Goal: Information Seeking & Learning: Learn about a topic

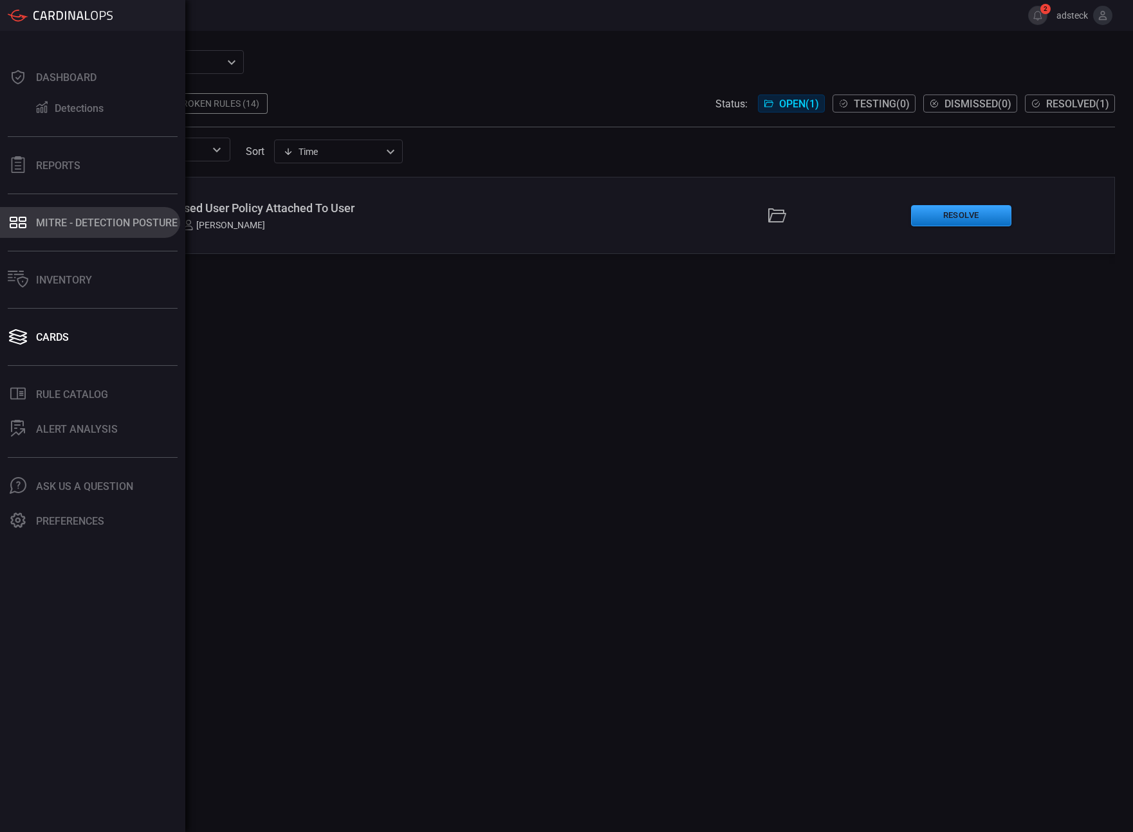
click at [25, 223] on icon at bounding box center [18, 223] width 21 height 18
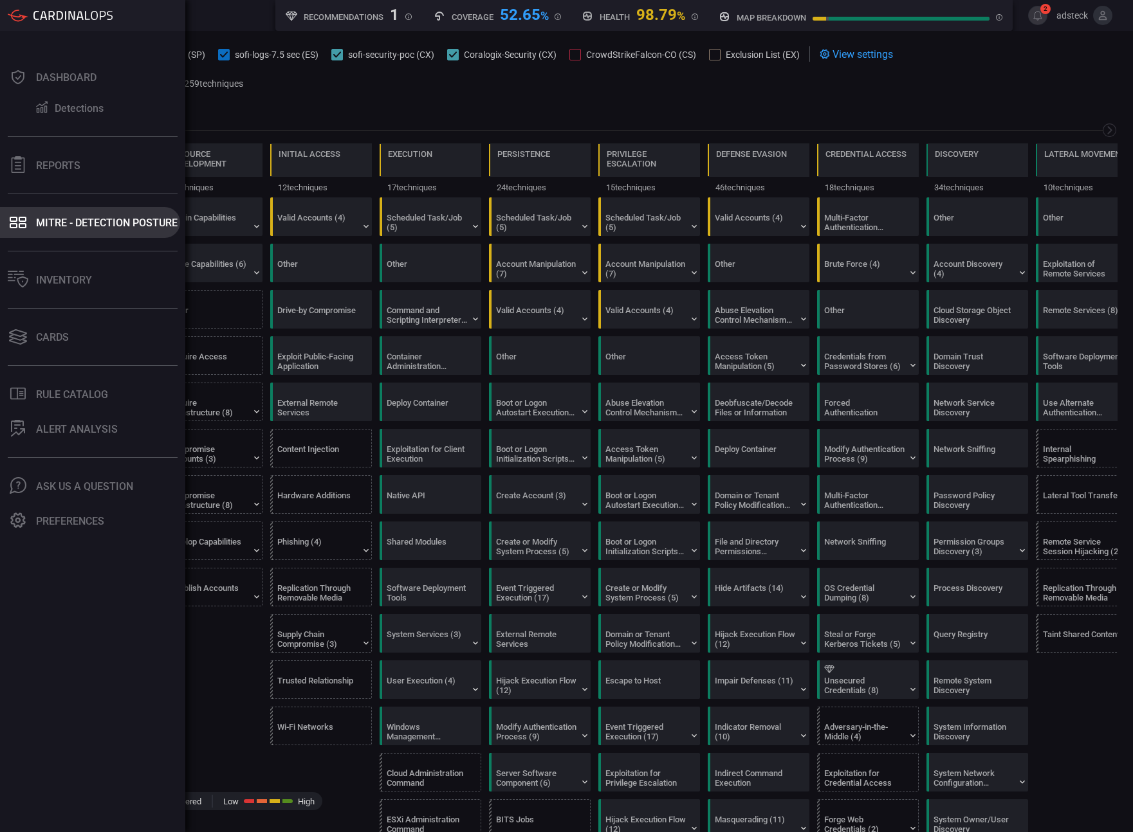
scroll to position [0, 168]
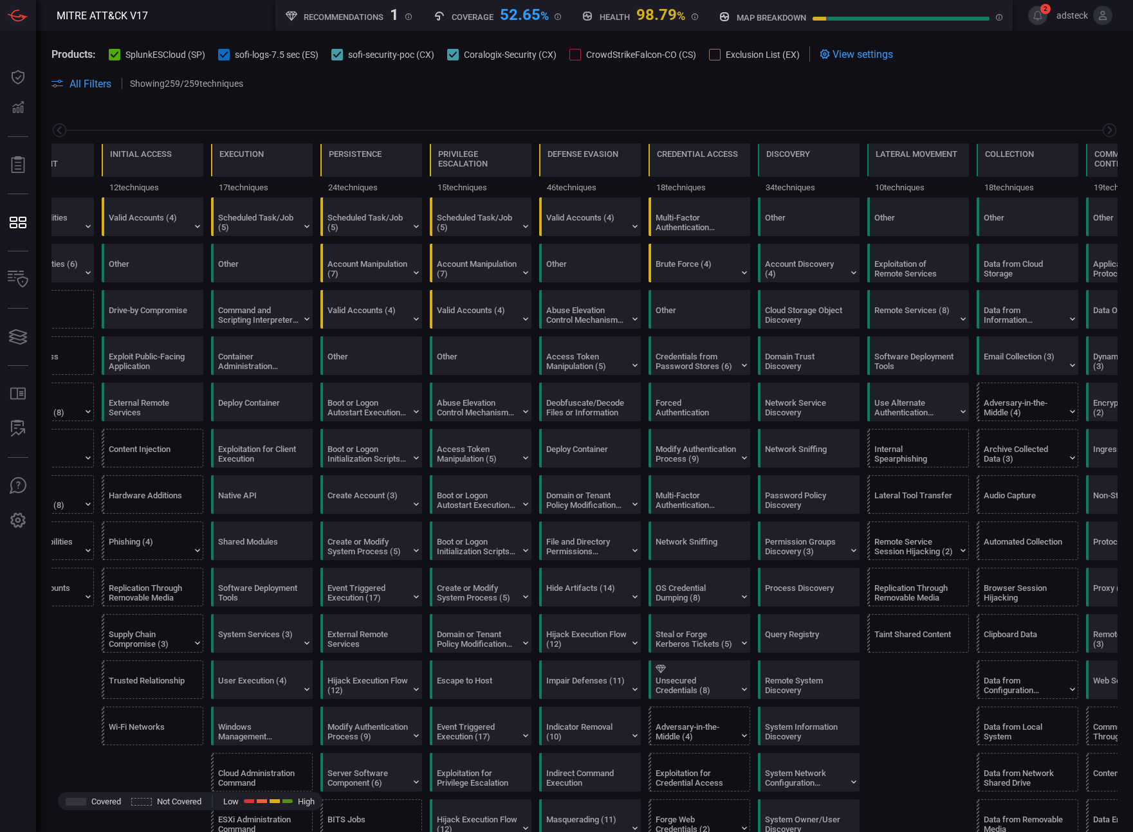
click at [364, 109] on div "Reconnaissance 11 techniques Resource Development 9 techniques Initial Access 1…" at bounding box center [584, 152] width 1097 height 91
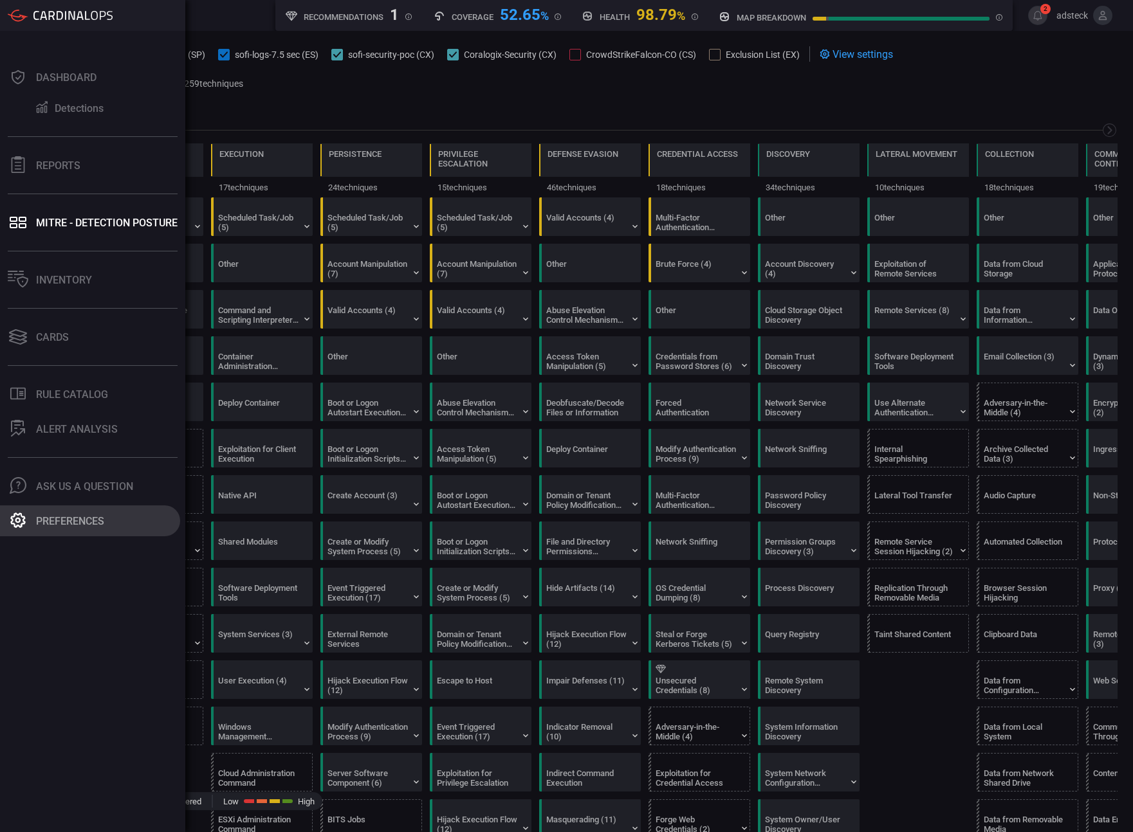
click at [37, 518] on div "Preferences" at bounding box center [70, 521] width 68 height 12
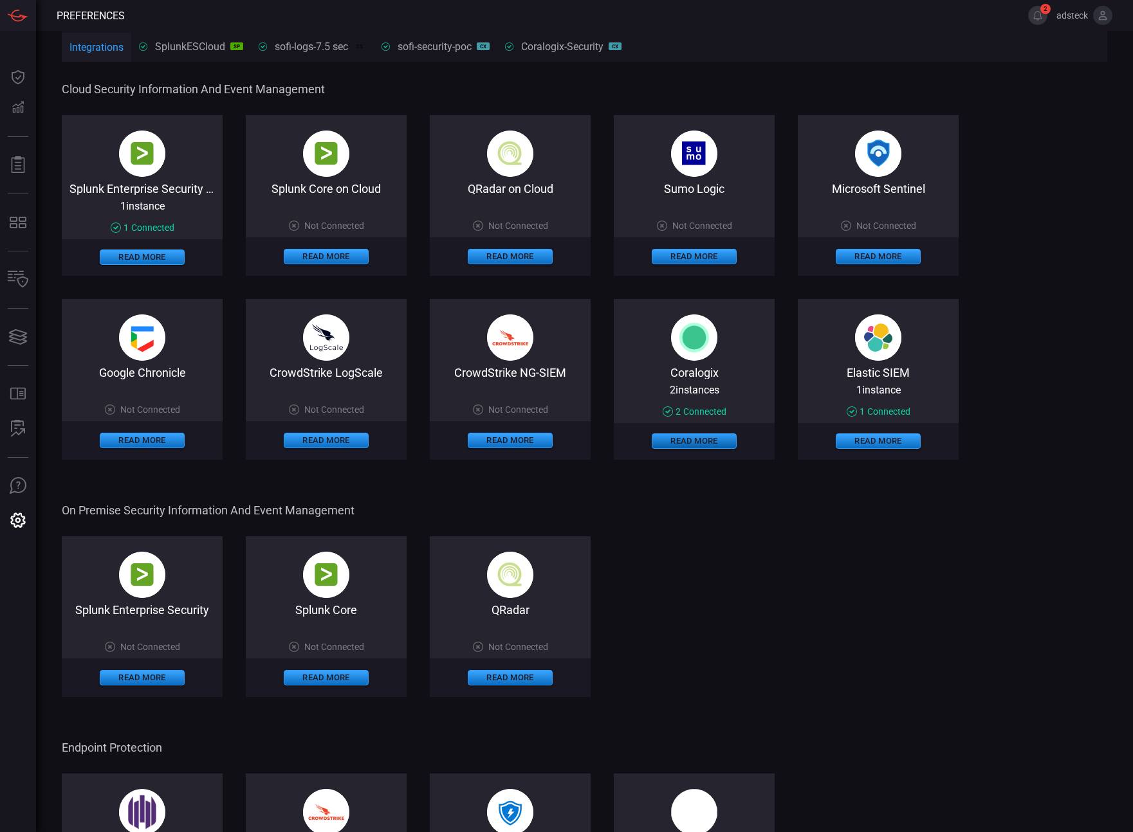
click at [697, 440] on button "Read More" at bounding box center [693, 440] width 85 height 15
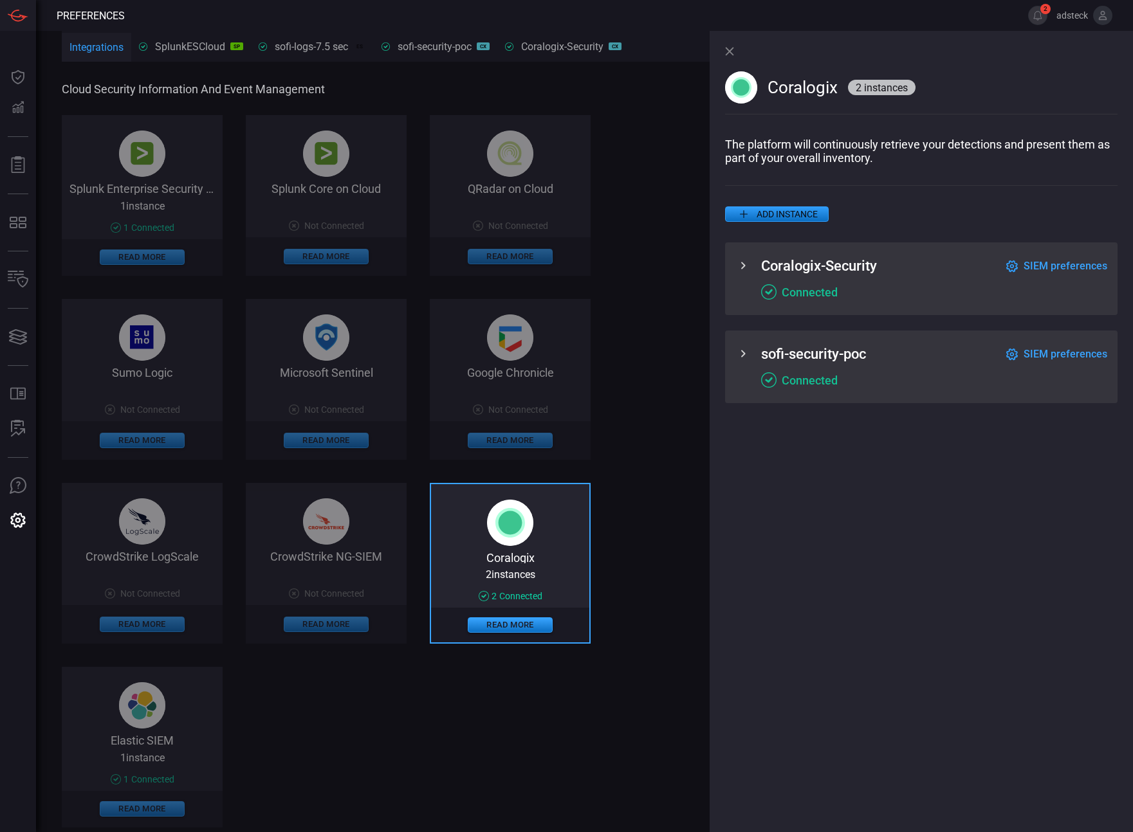
click at [749, 354] on icon at bounding box center [742, 353] width 15 height 15
click at [1078, 358] on span "SIEM preferences" at bounding box center [1065, 354] width 84 height 12
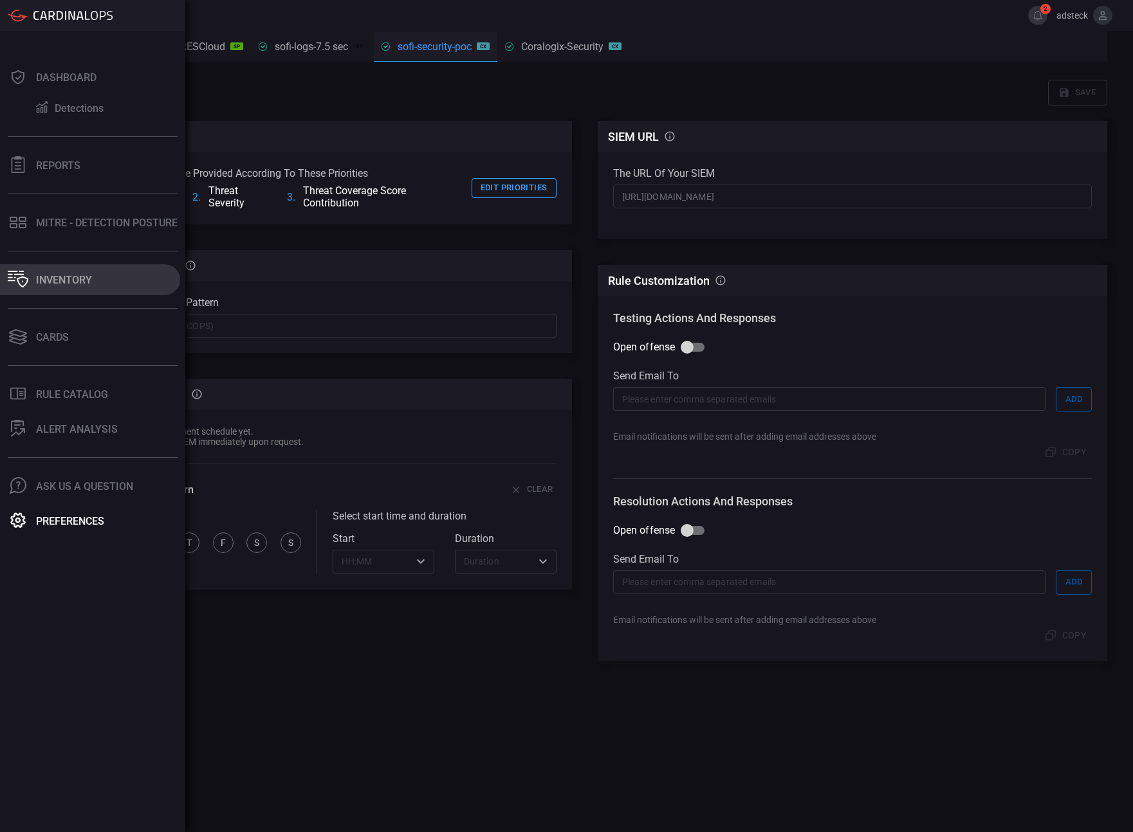
click at [27, 280] on icon at bounding box center [22, 282] width 11 height 11
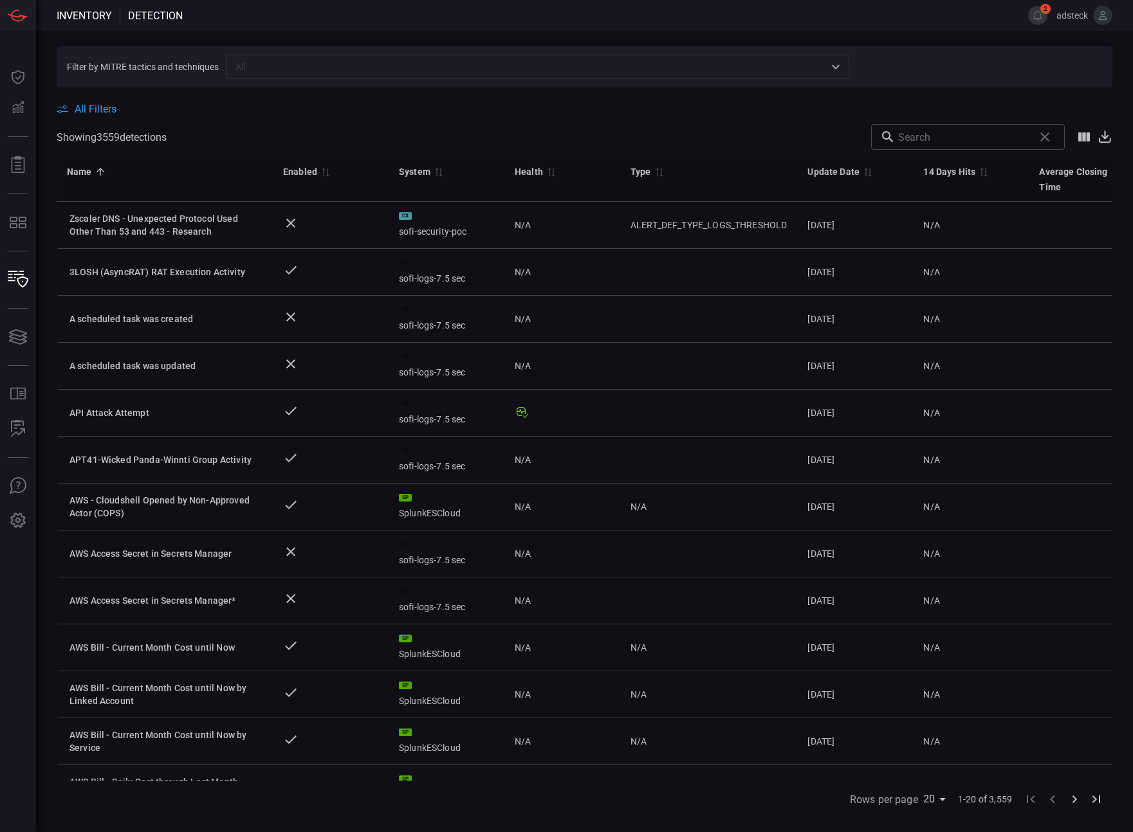
click at [104, 111] on span "All Filters" at bounding box center [96, 109] width 42 height 12
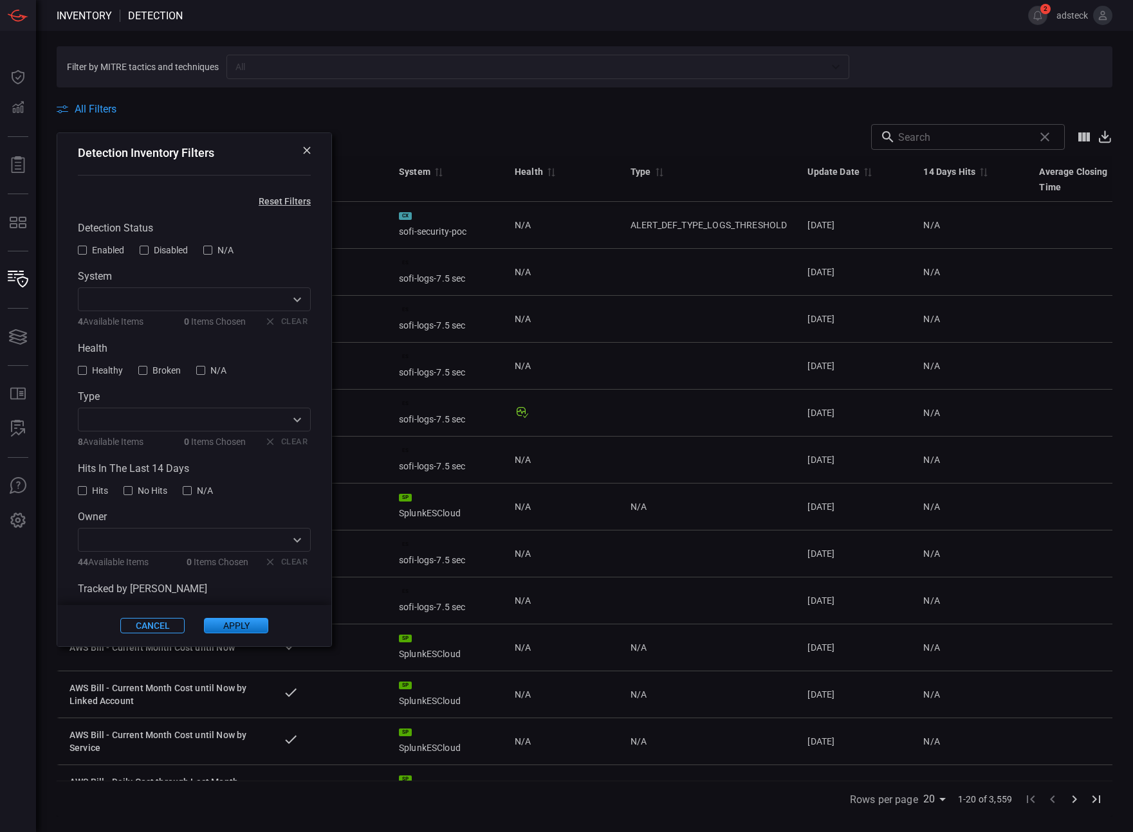
click at [156, 306] on input "text" at bounding box center [184, 299] width 204 height 16
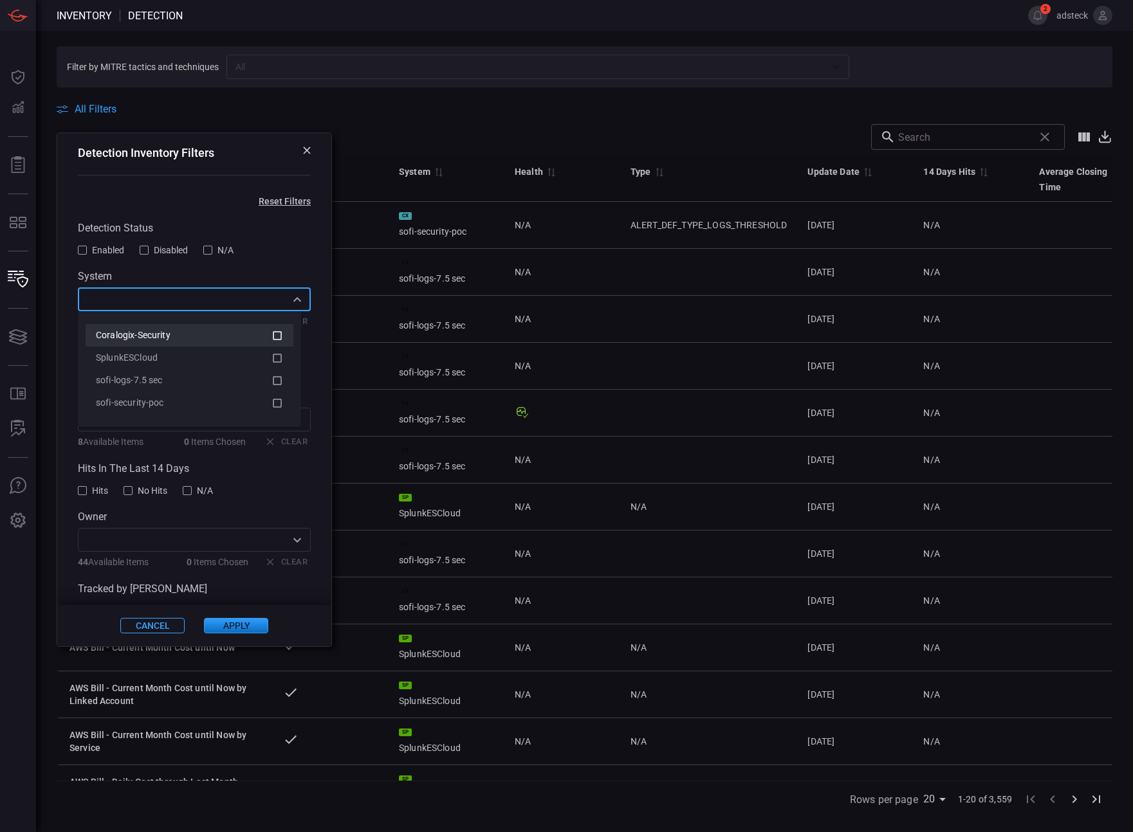
click at [204, 334] on div "Coralogix-Security" at bounding box center [184, 336] width 176 height 14
click at [231, 405] on div "sofi-security-poc" at bounding box center [184, 403] width 176 height 14
click at [232, 626] on button "Apply" at bounding box center [236, 625] width 64 height 15
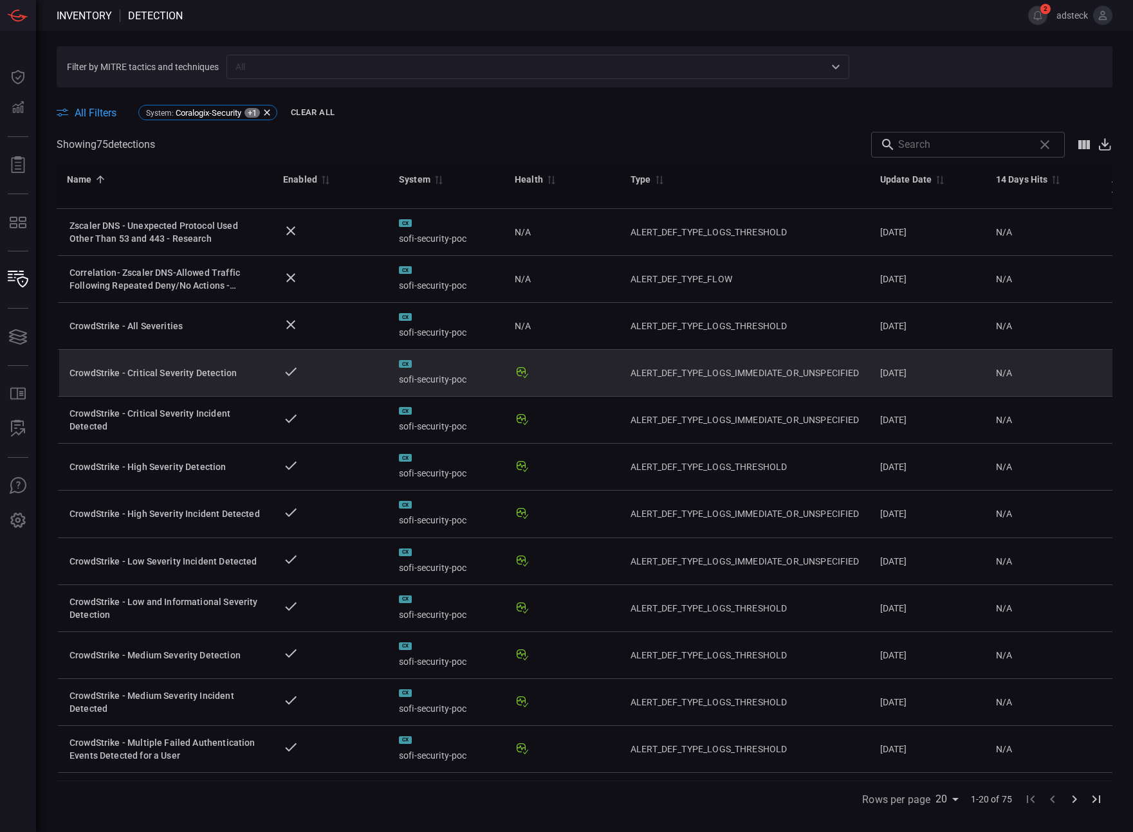
click at [323, 378] on td at bounding box center [331, 373] width 116 height 47
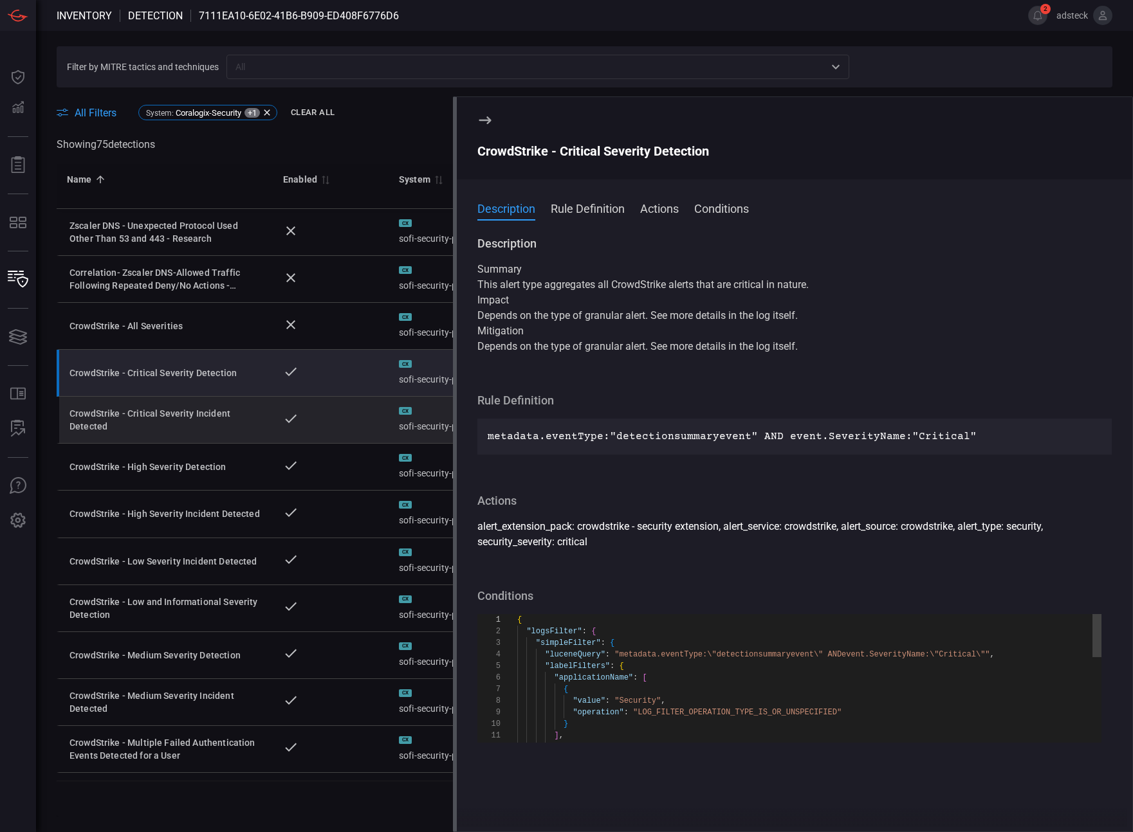
click at [368, 417] on td at bounding box center [331, 420] width 116 height 47
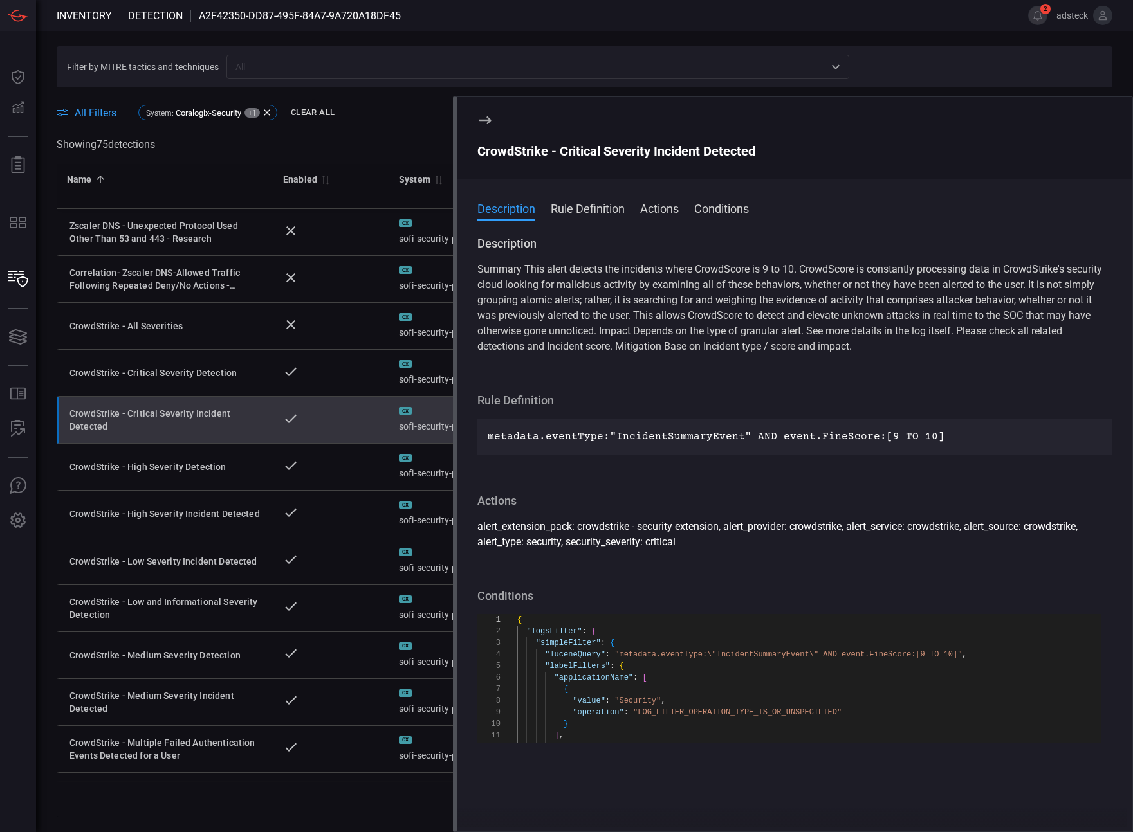
scroll to position [116, 0]
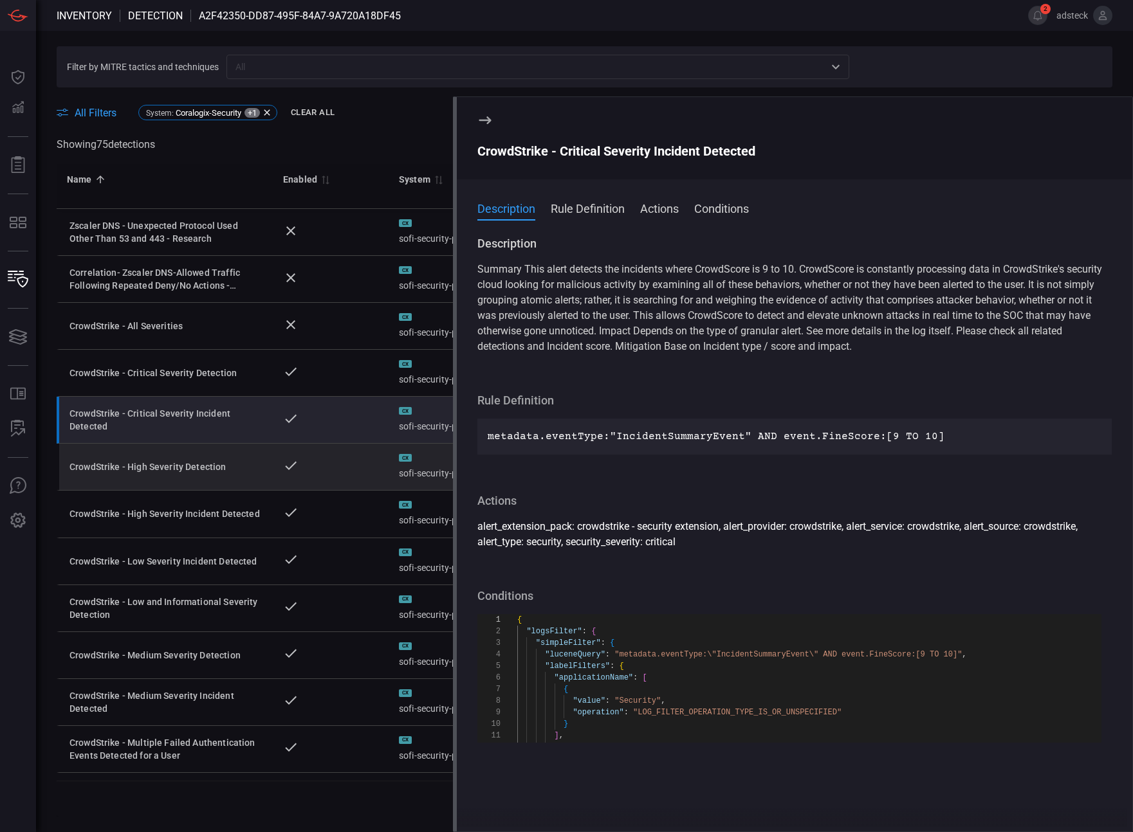
click at [368, 486] on td at bounding box center [331, 467] width 116 height 47
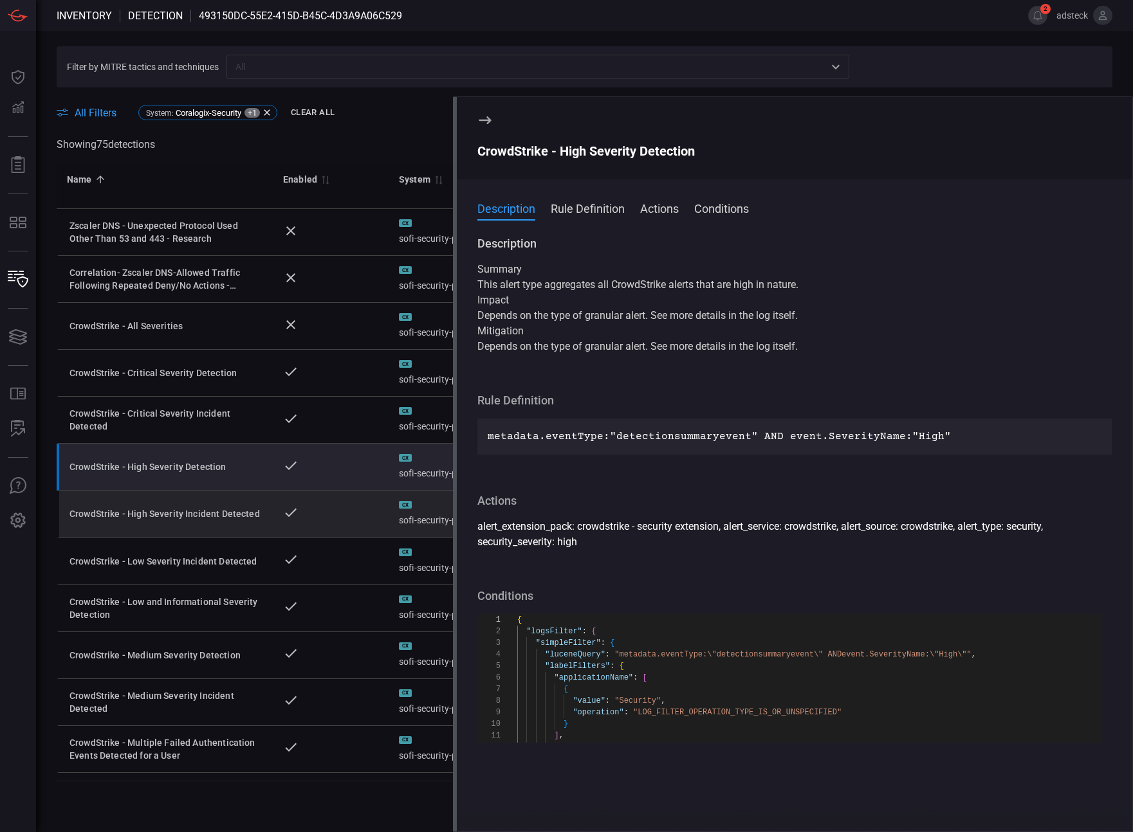
click at [345, 516] on td at bounding box center [331, 514] width 116 height 47
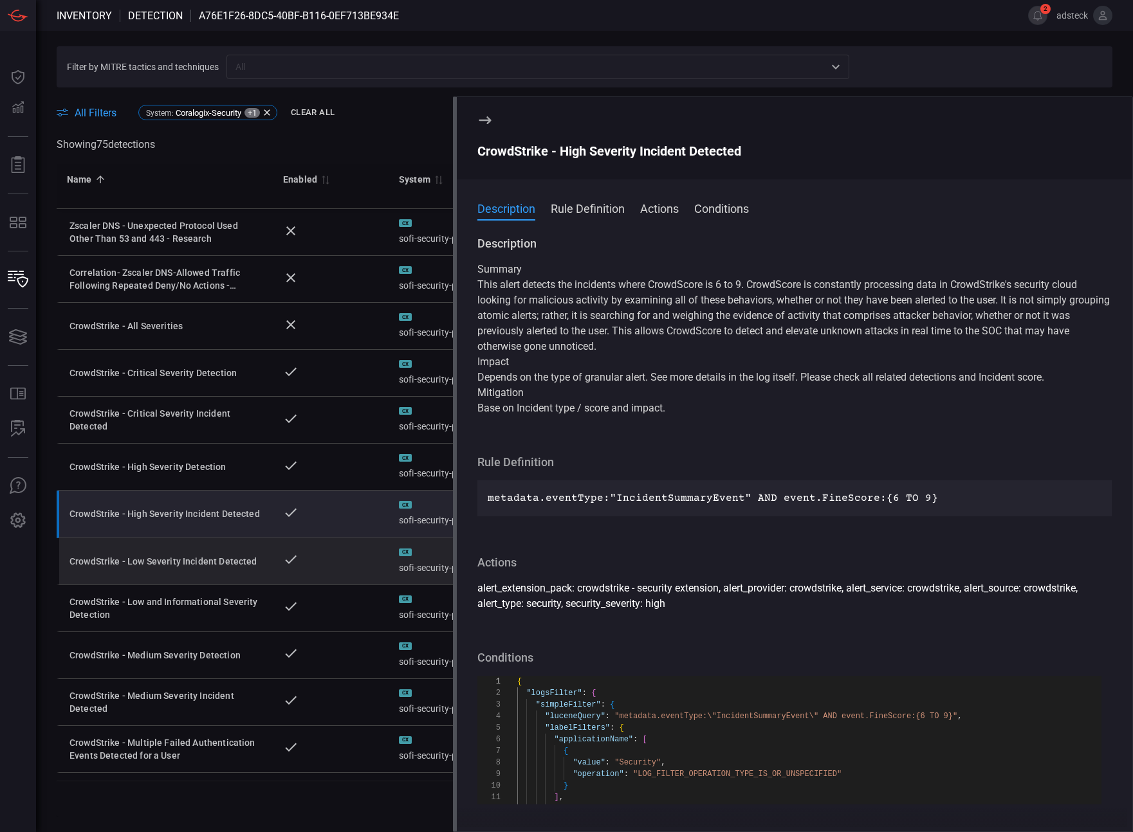
click at [330, 575] on td at bounding box center [331, 561] width 116 height 47
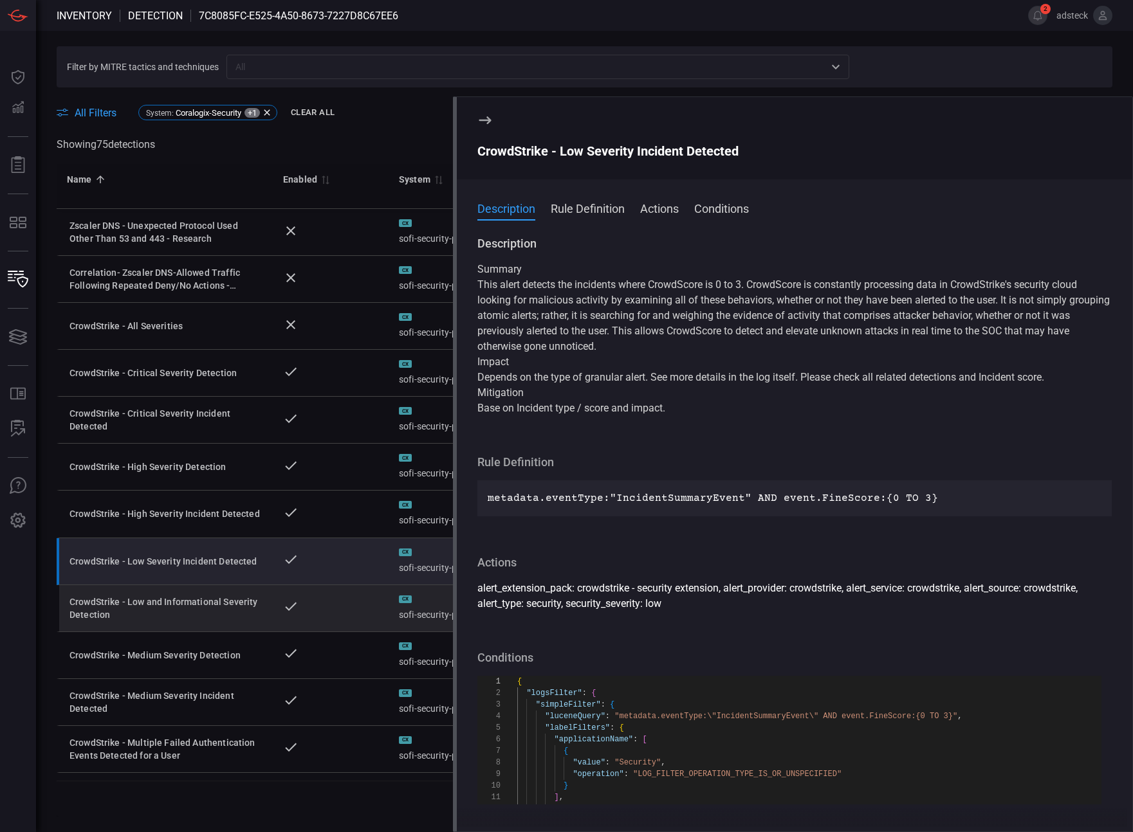
click at [324, 605] on td at bounding box center [331, 608] width 116 height 47
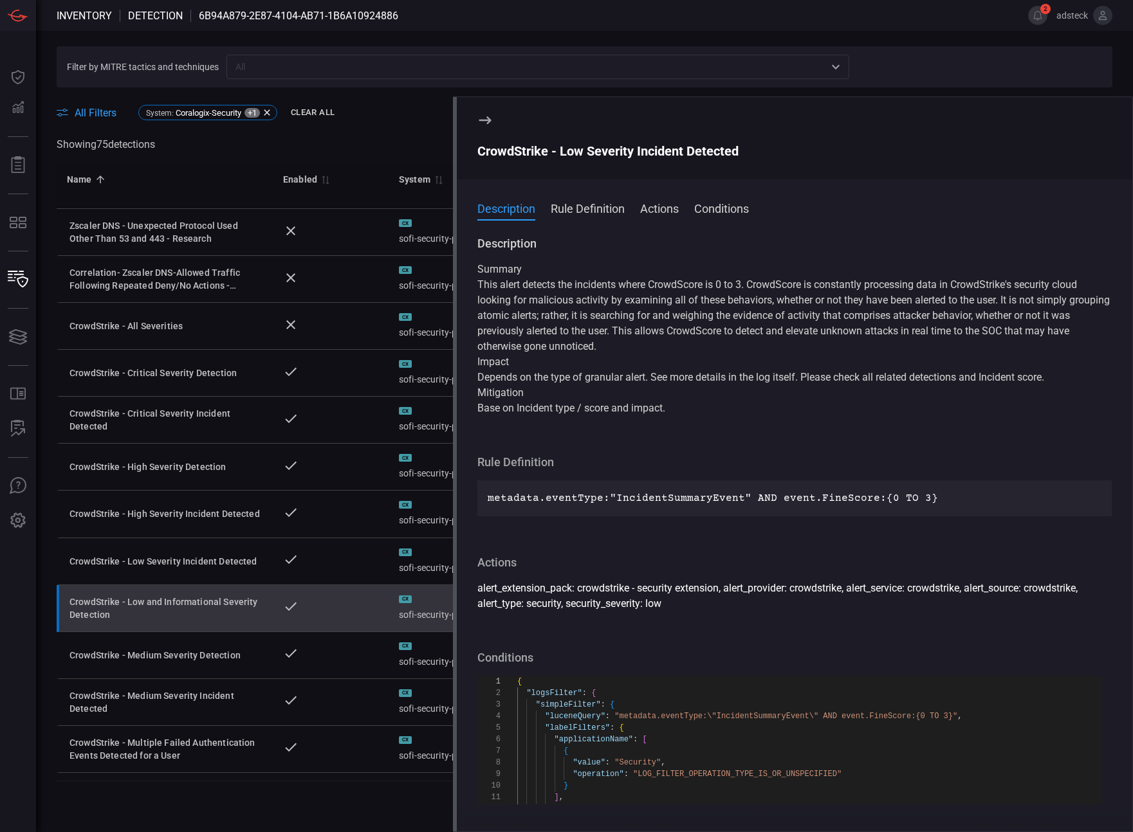
type textarea "{ "logsFilter": { "simpleFilter": { "luceneQuery": "metadata.eventType:\"detect…"
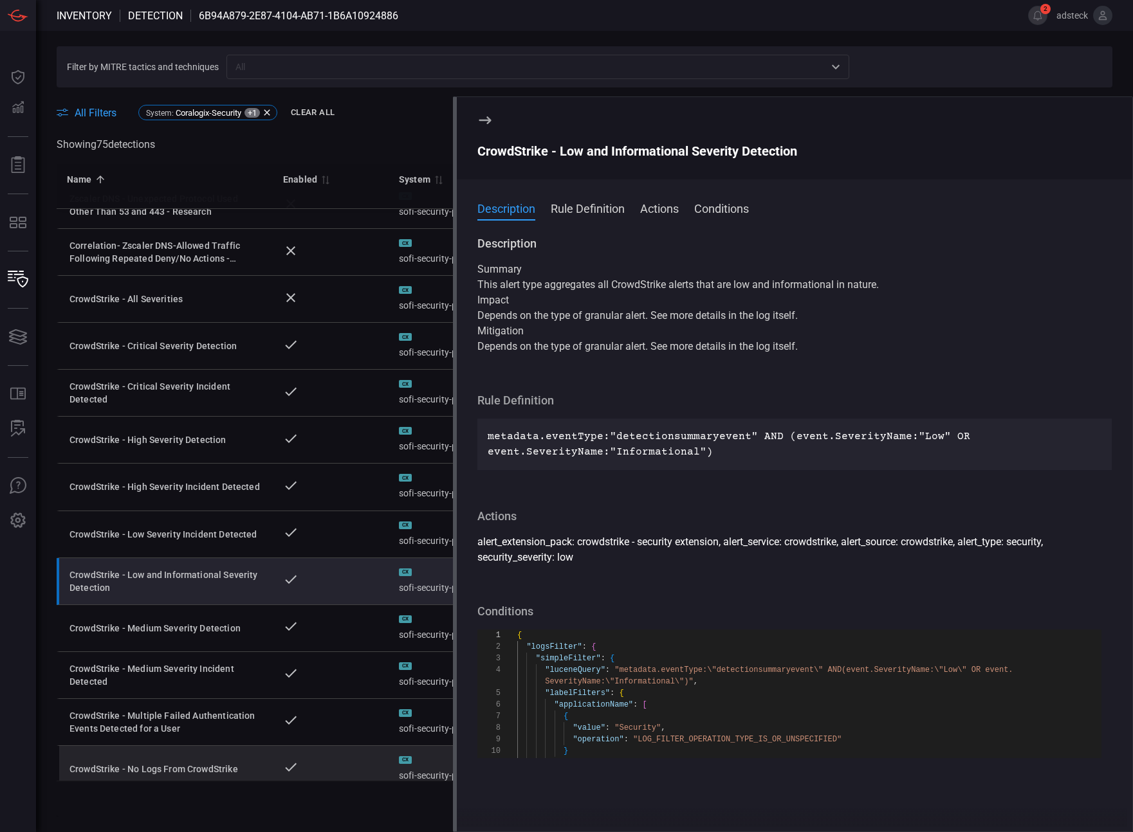
scroll to position [212, 0]
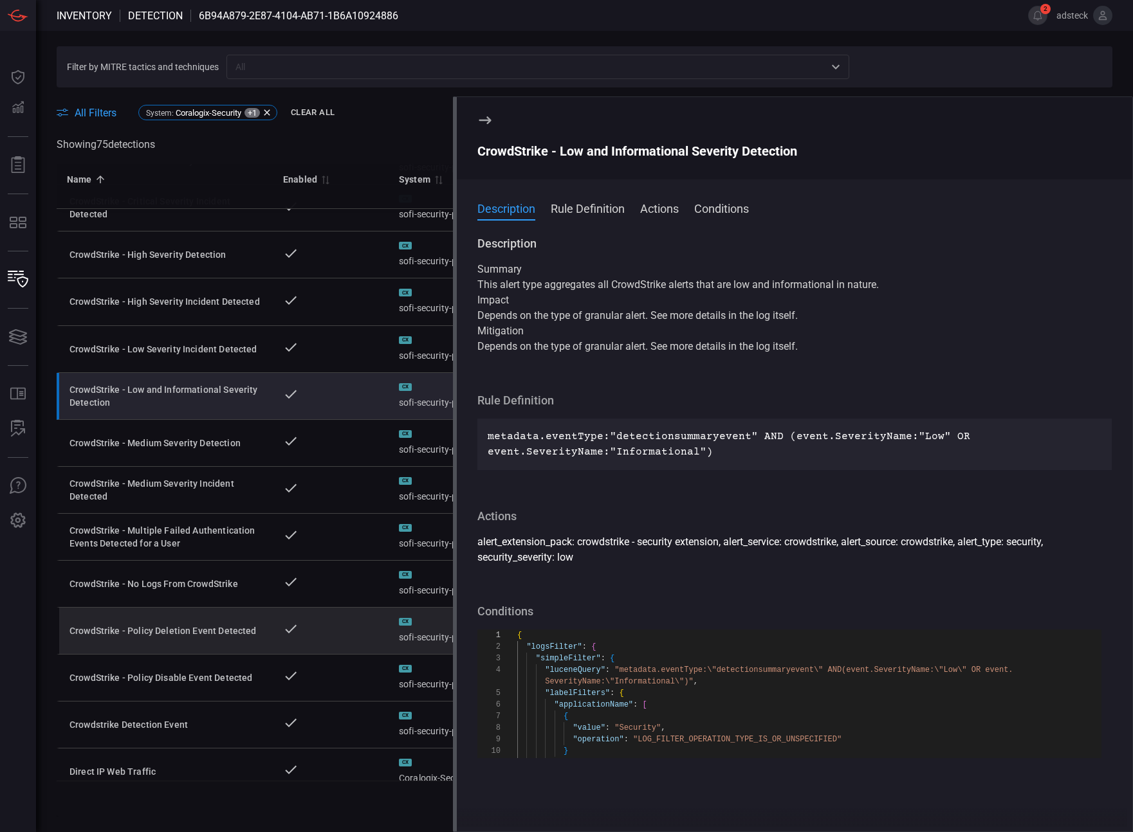
click at [336, 628] on td at bounding box center [331, 631] width 116 height 47
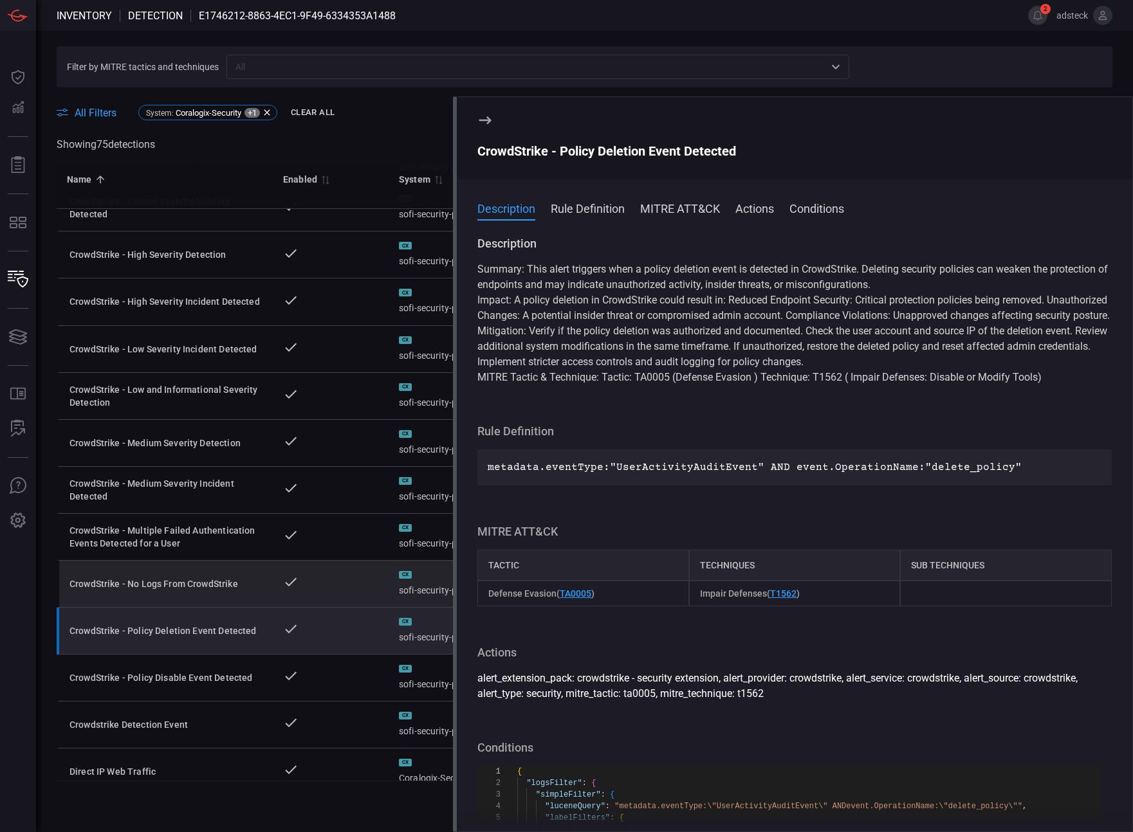
click at [343, 592] on td at bounding box center [331, 584] width 116 height 47
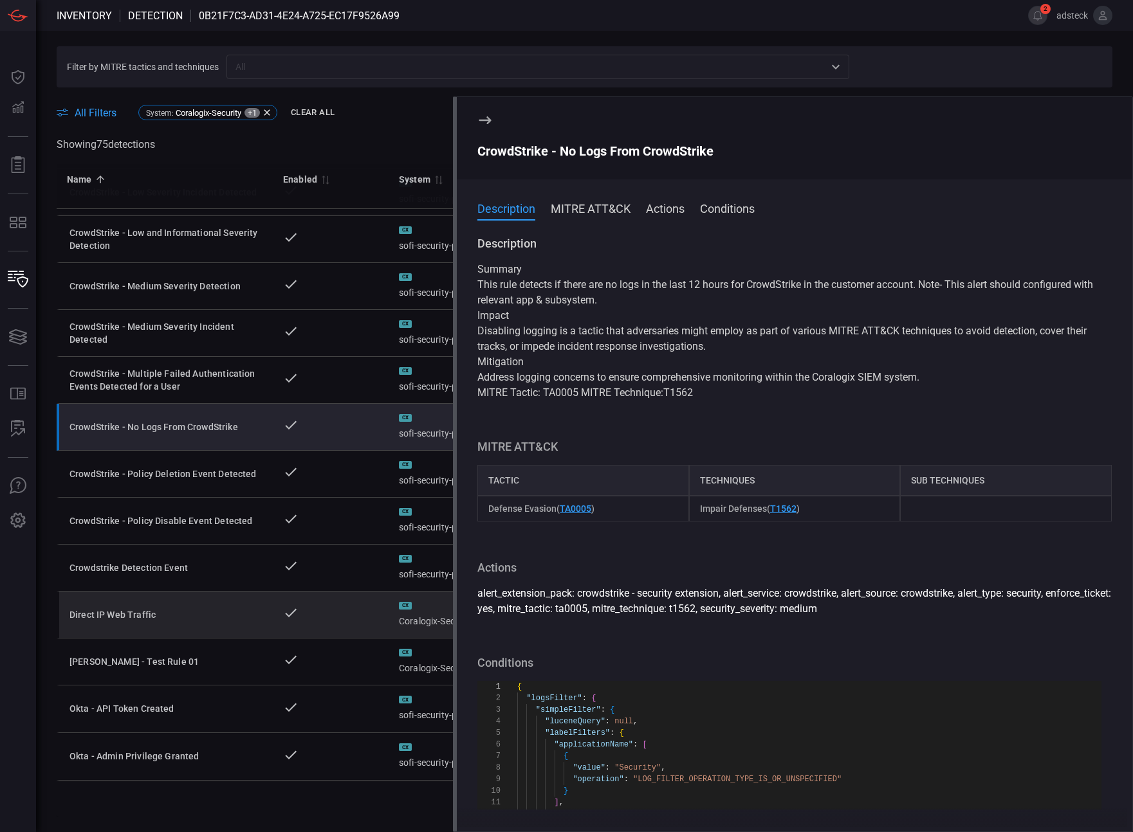
scroll to position [379, 0]
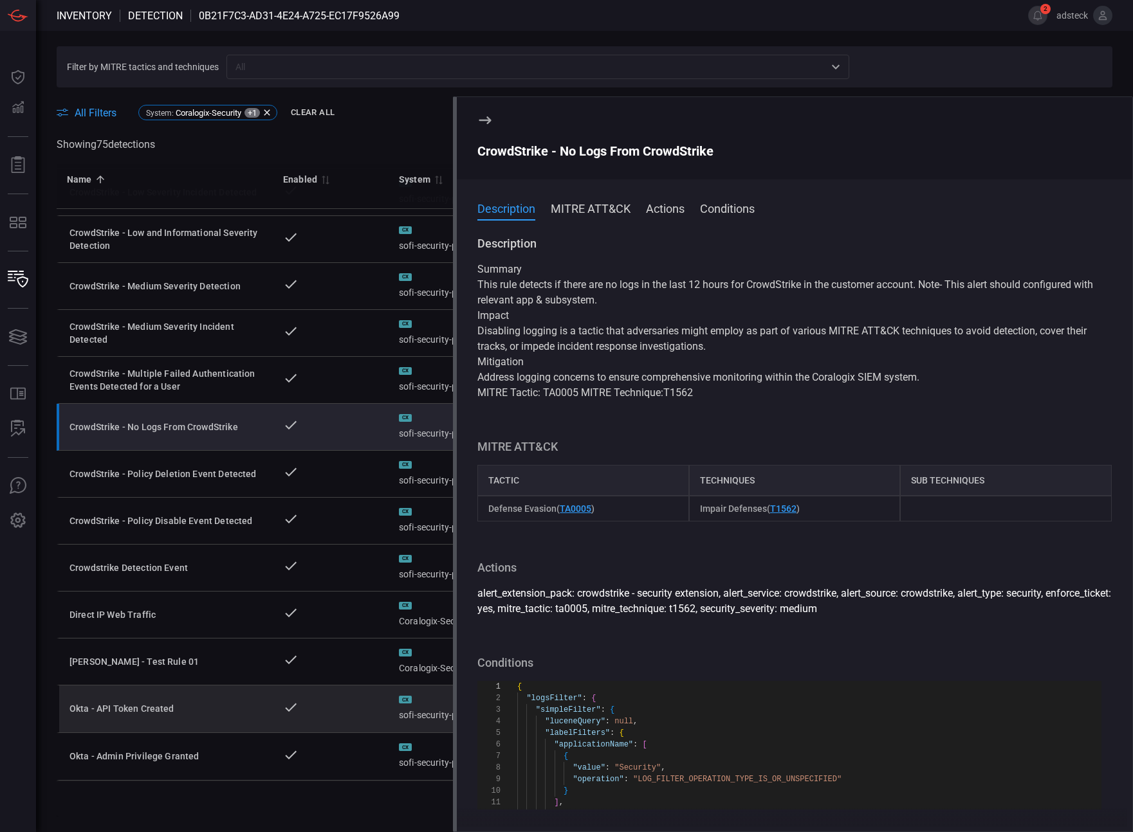
click at [360, 686] on td at bounding box center [331, 710] width 116 height 48
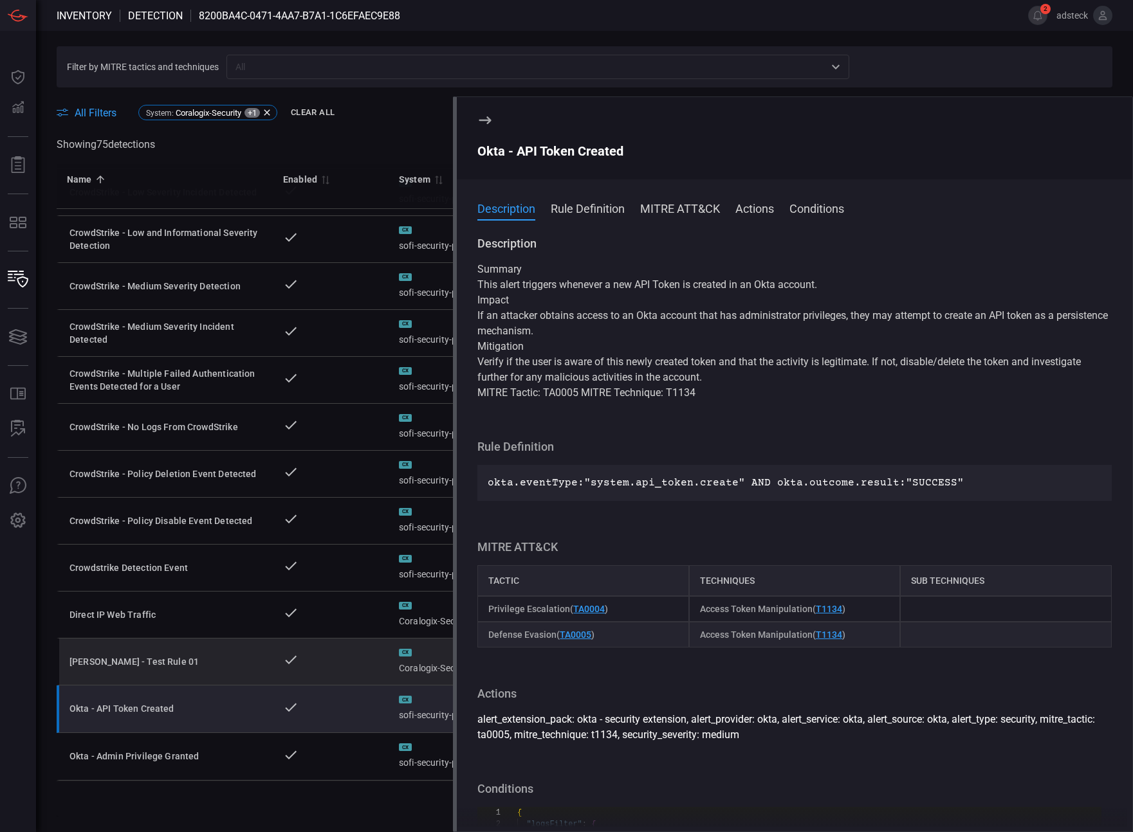
click at [358, 660] on td at bounding box center [331, 662] width 116 height 47
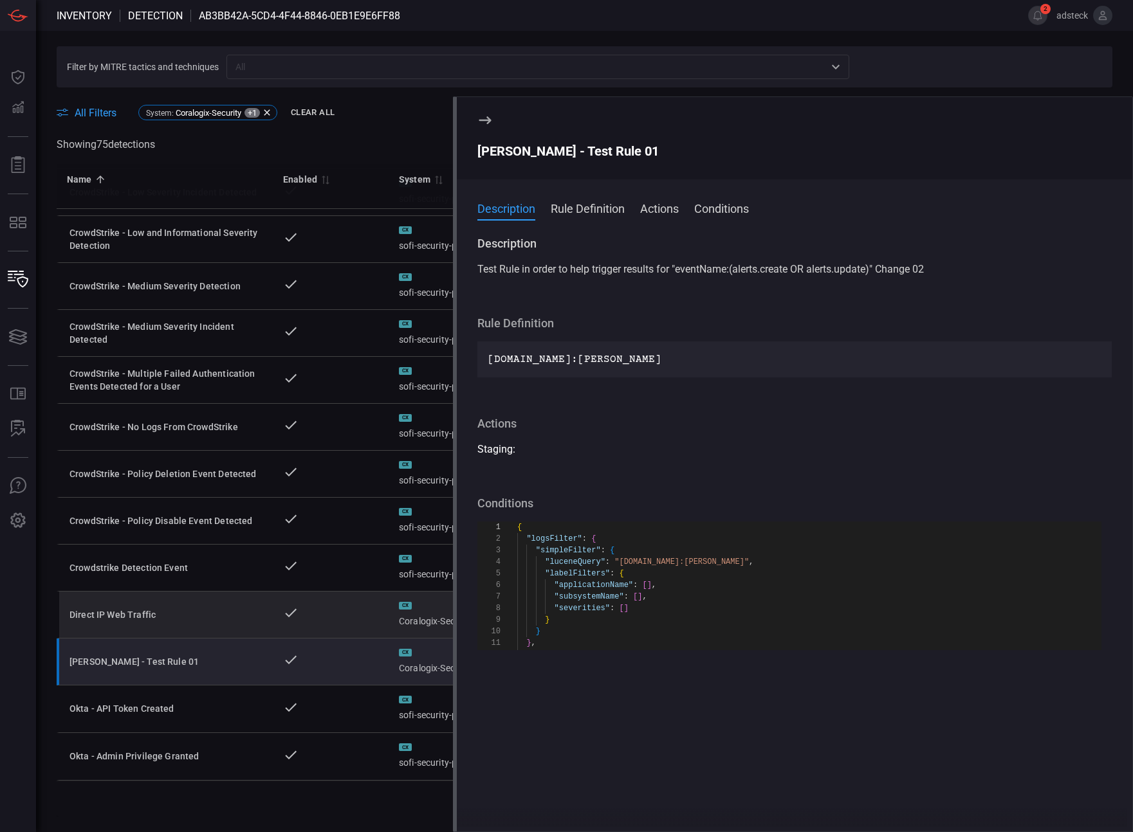
click at [345, 606] on td at bounding box center [331, 615] width 116 height 47
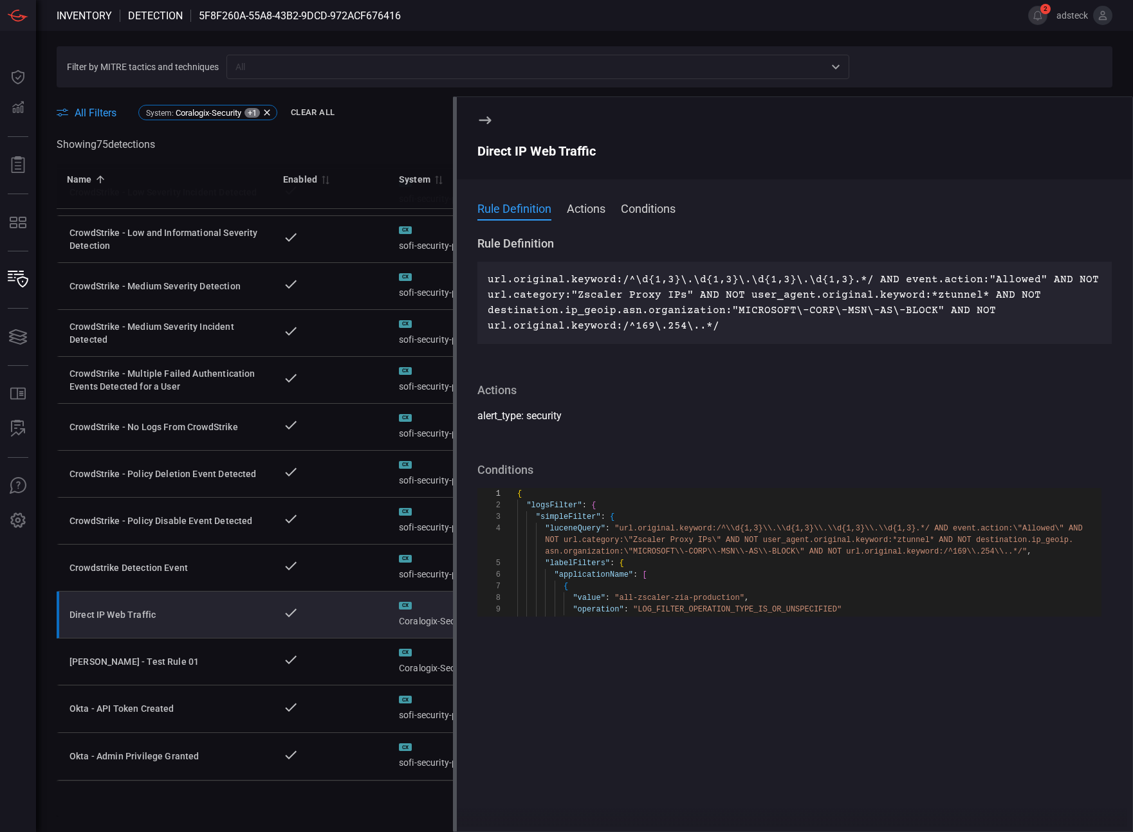
click at [579, 208] on button "Actions" at bounding box center [586, 207] width 39 height 15
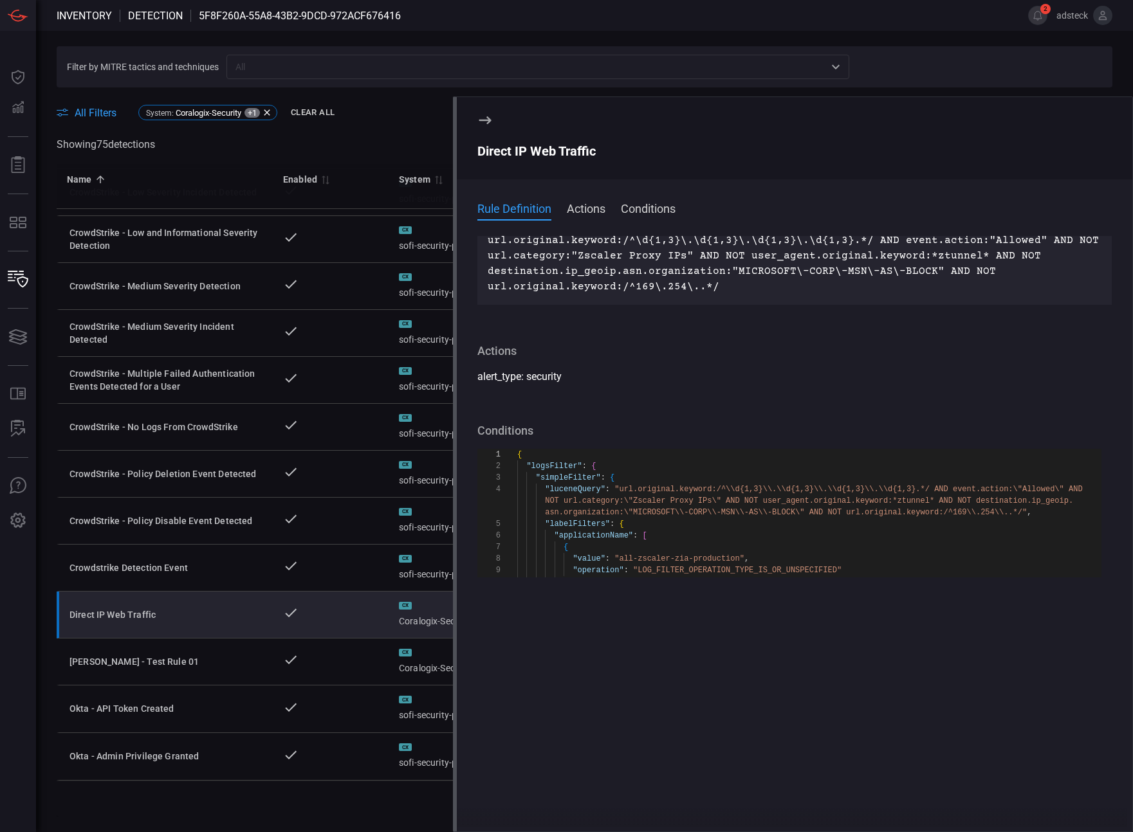
scroll to position [16, 0]
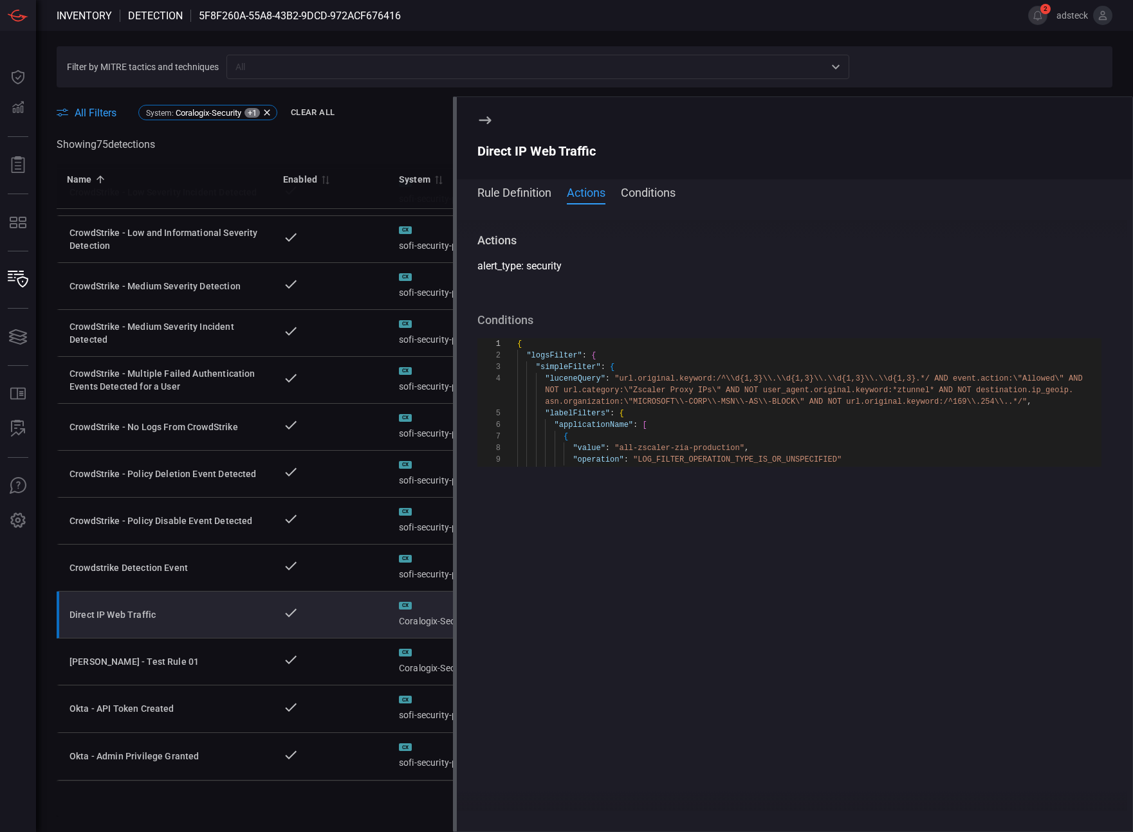
click at [646, 197] on button "Conditions" at bounding box center [648, 191] width 55 height 15
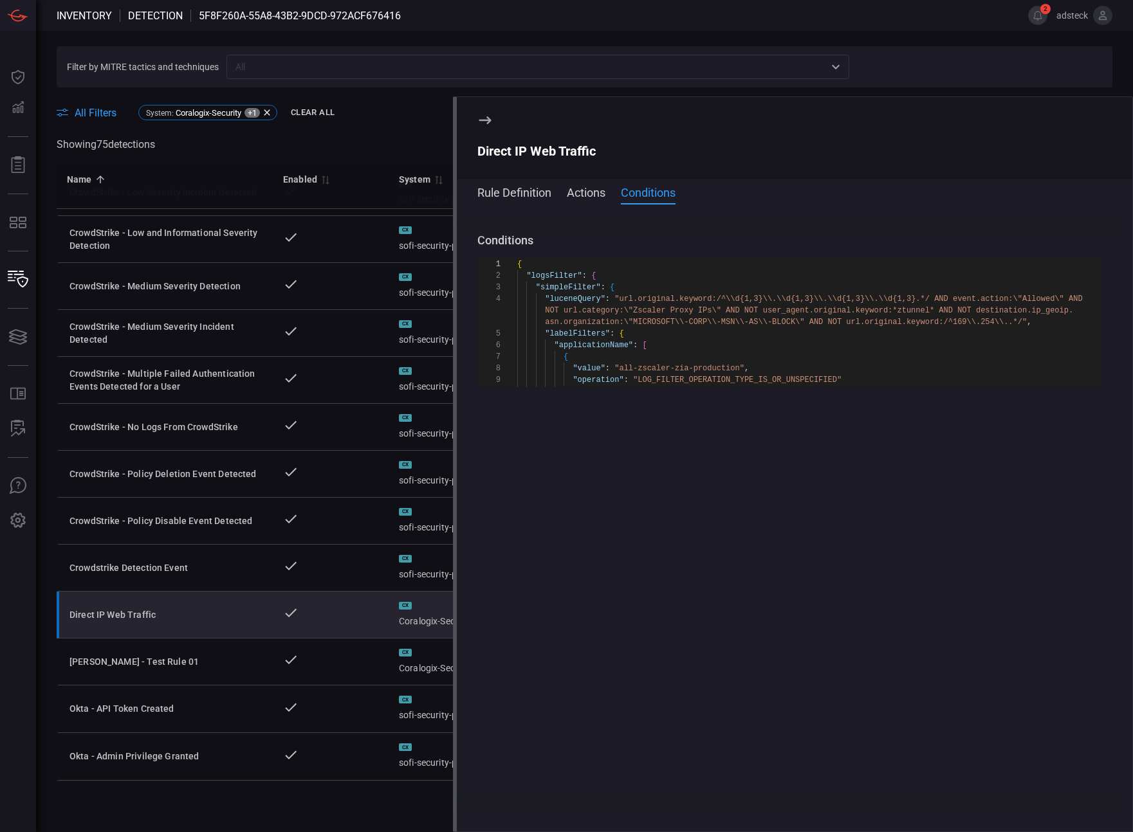
click at [538, 192] on button "Rule Definition" at bounding box center [514, 191] width 74 height 15
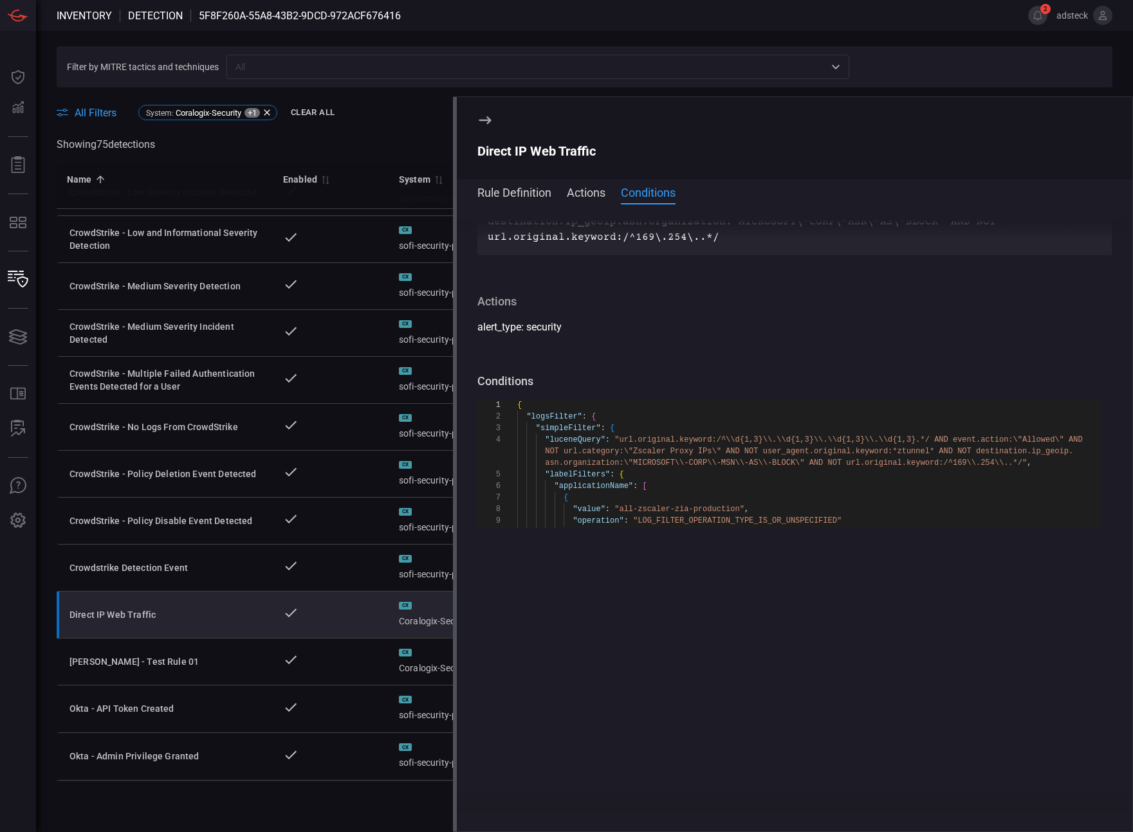
scroll to position [0, 0]
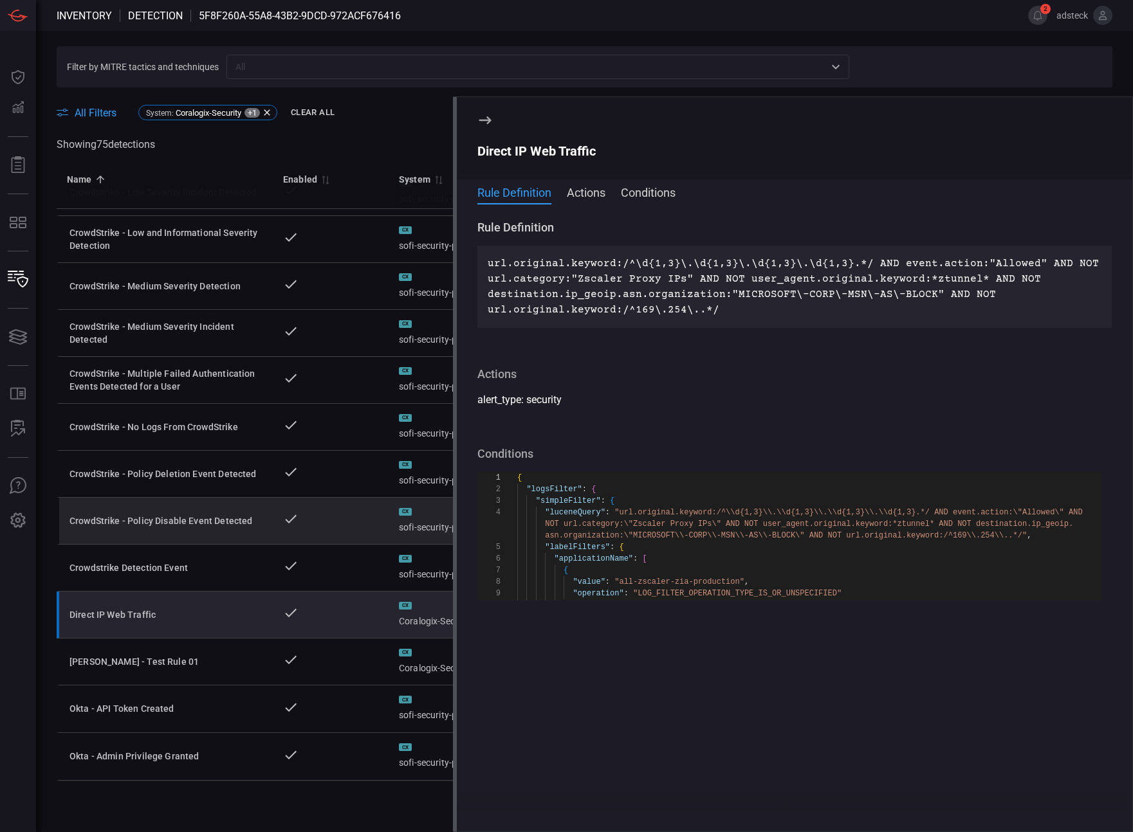
click at [340, 511] on td at bounding box center [331, 521] width 116 height 47
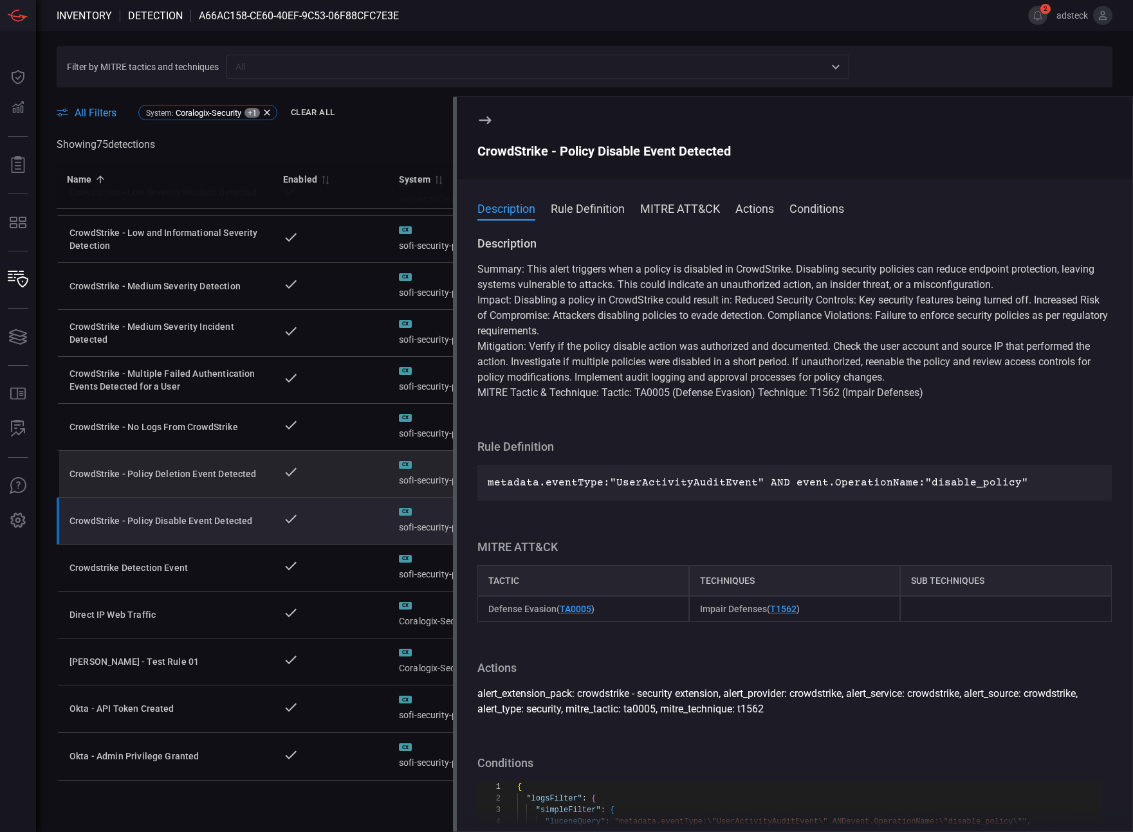
click at [343, 455] on td at bounding box center [331, 474] width 116 height 47
type textarea "{ "logsFilter": { "simpleFilter": { "luceneQuery": "metadata.eventType:\"UserAc…"
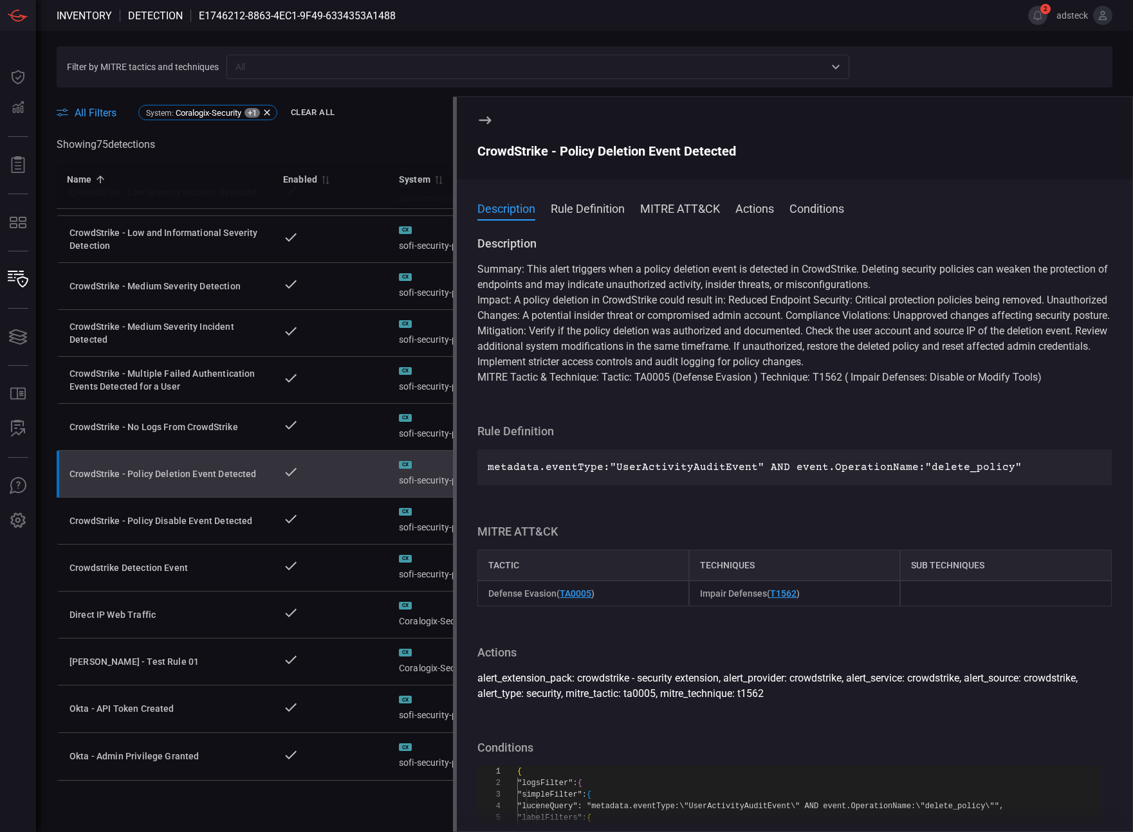
scroll to position [116, 0]
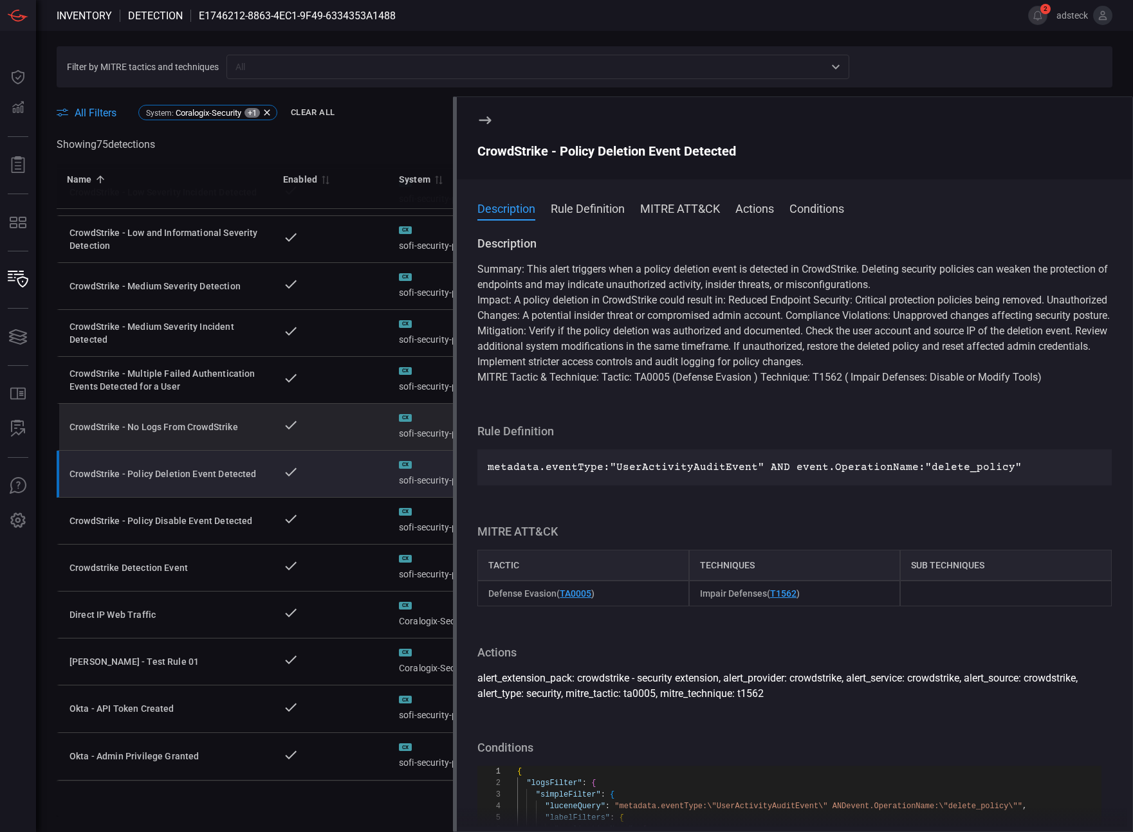
click at [341, 426] on td at bounding box center [331, 427] width 116 height 47
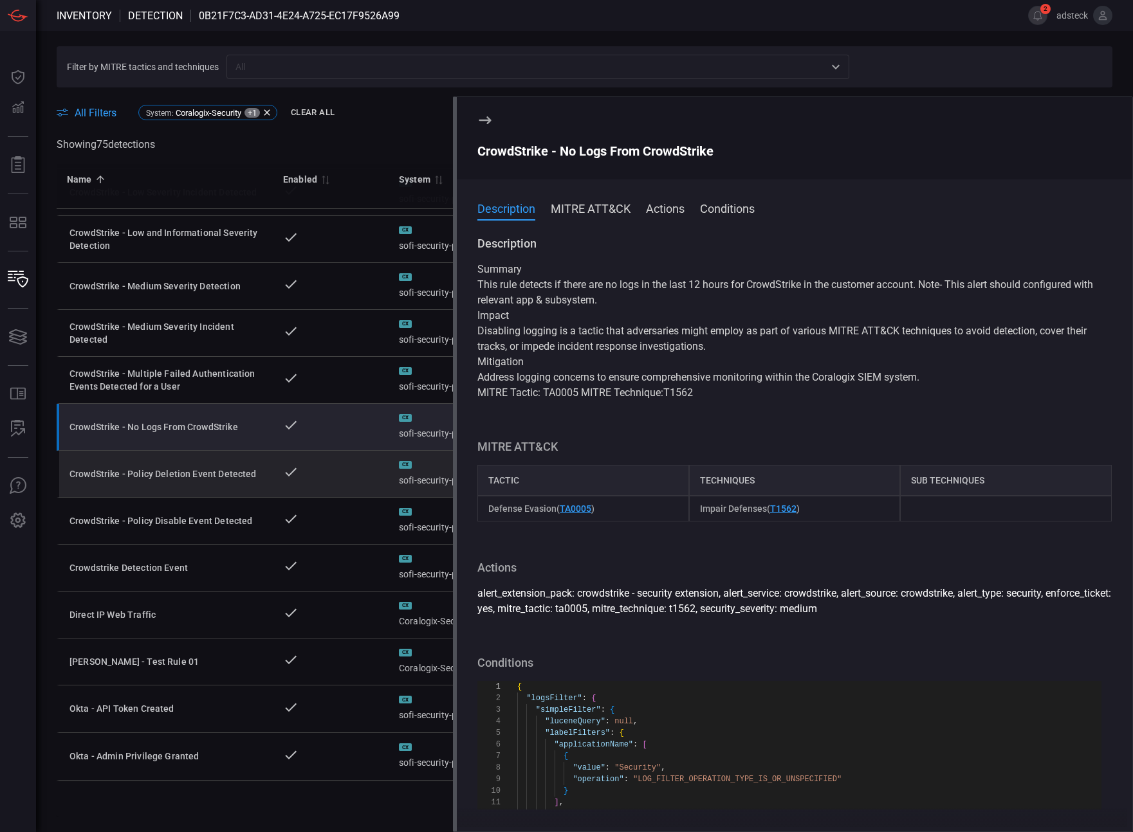
click at [337, 469] on td at bounding box center [331, 474] width 116 height 47
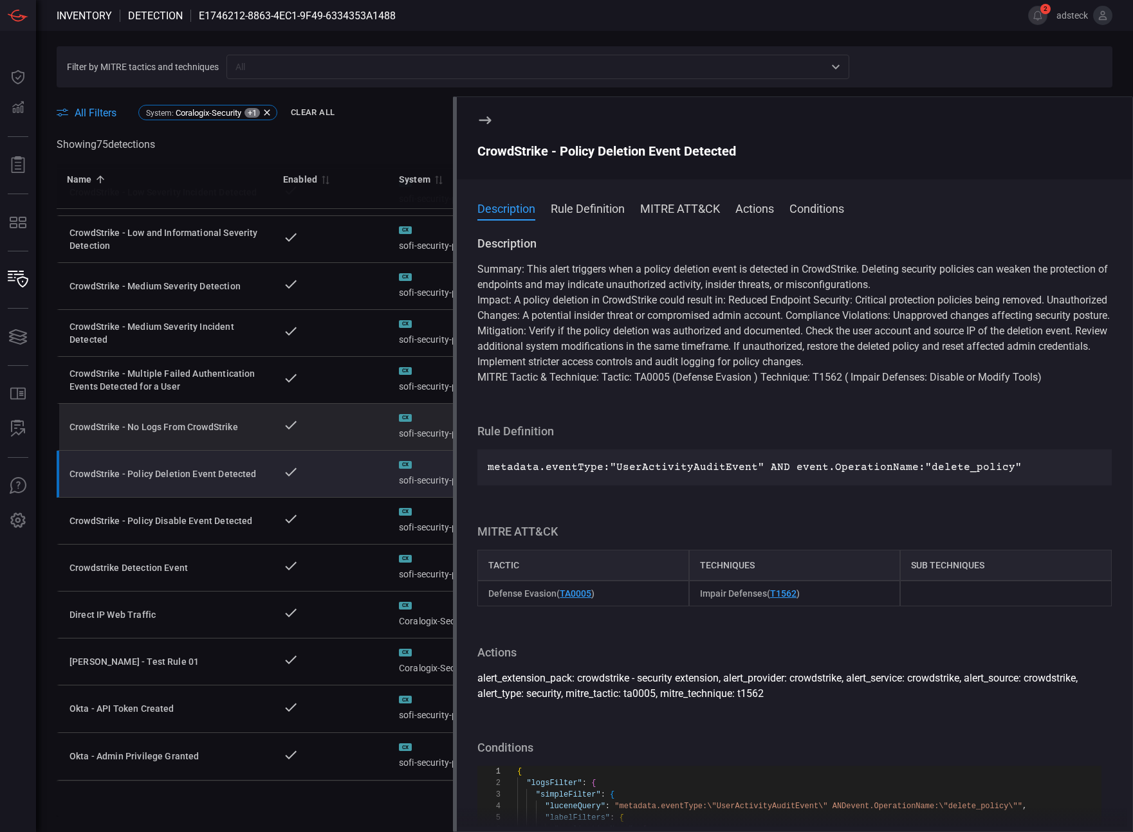
click at [337, 426] on td at bounding box center [331, 427] width 116 height 47
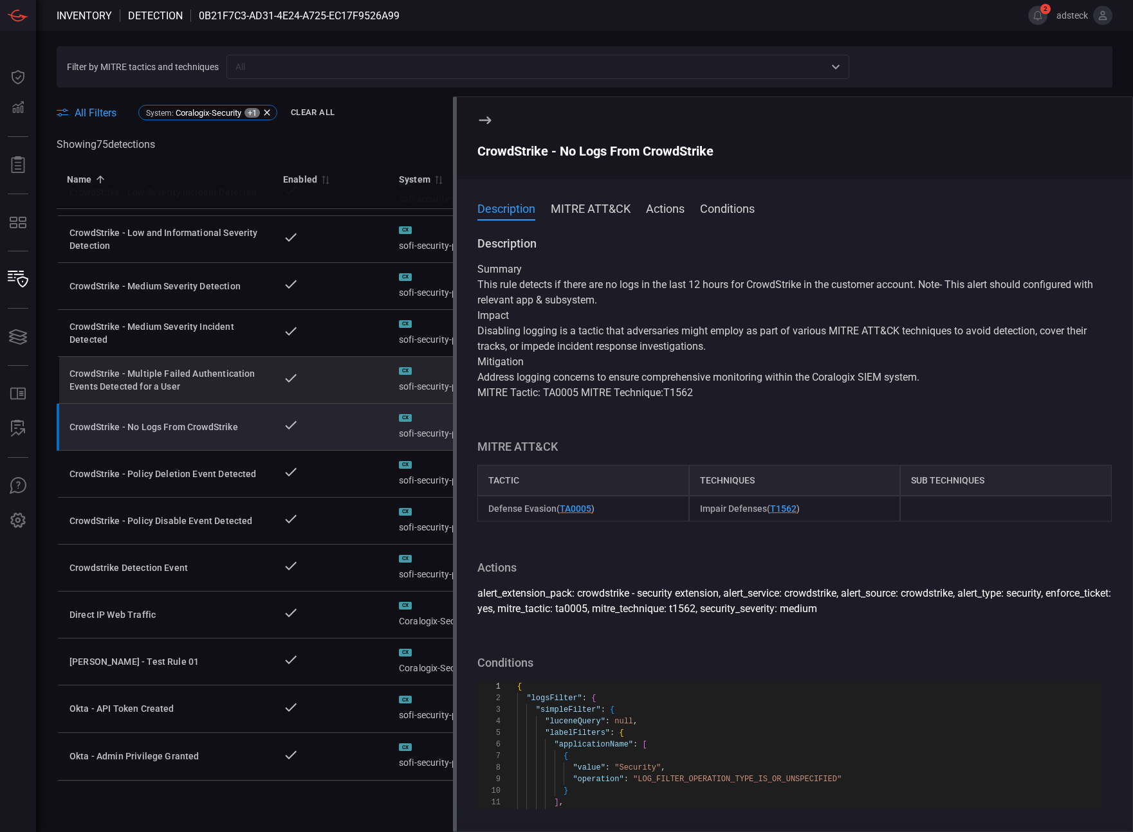
click at [337, 381] on td at bounding box center [331, 380] width 116 height 47
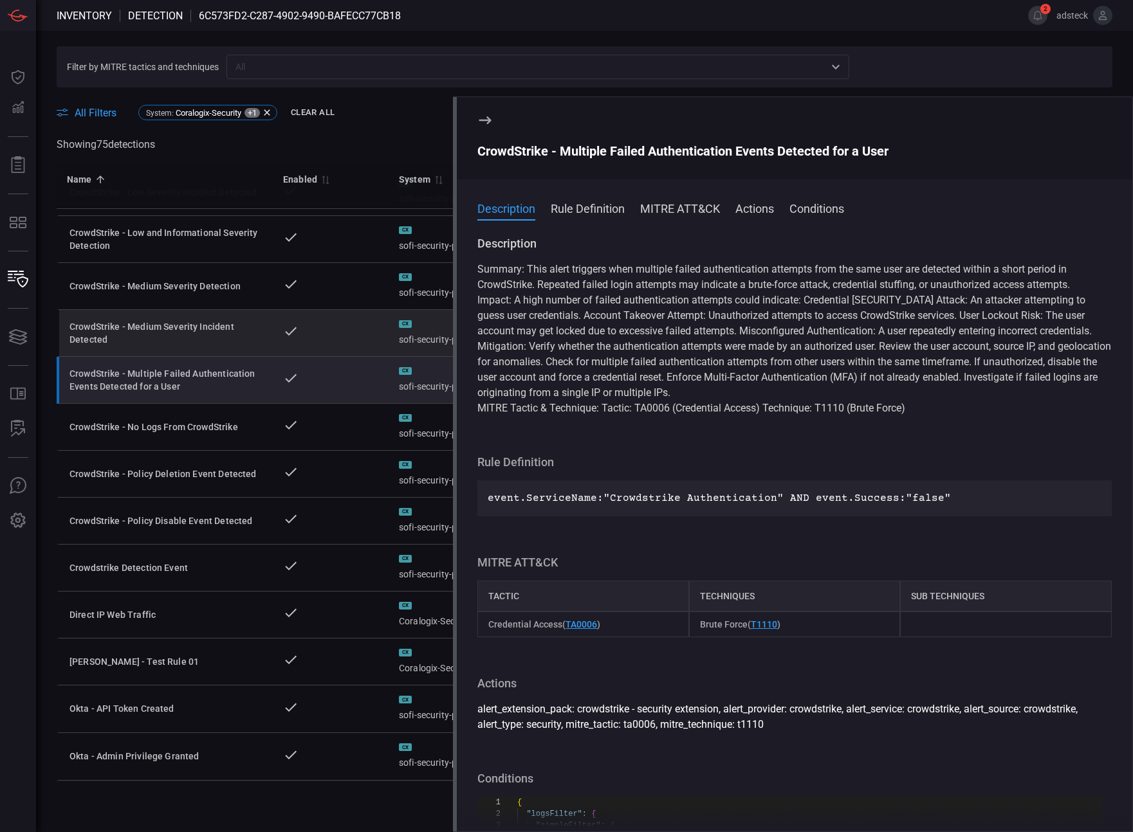
click at [335, 338] on td at bounding box center [331, 333] width 116 height 47
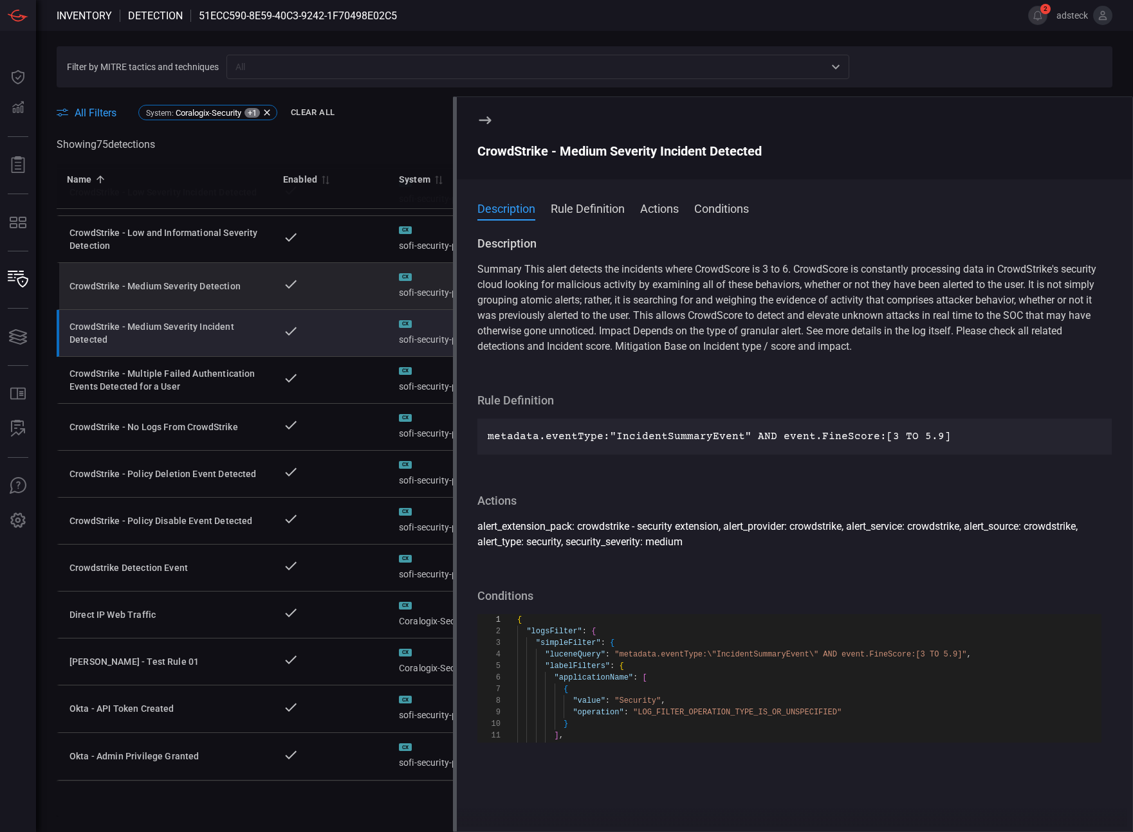
click at [331, 272] on td at bounding box center [331, 286] width 116 height 47
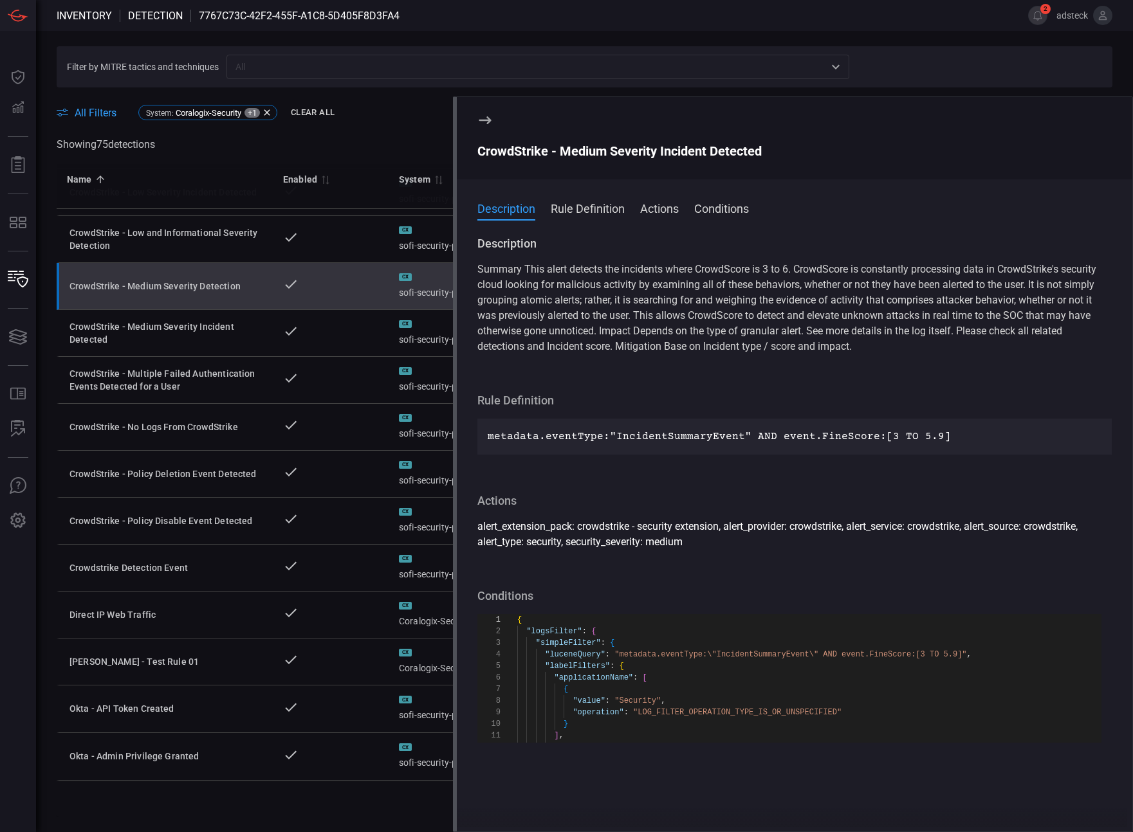
scroll to position [116, 0]
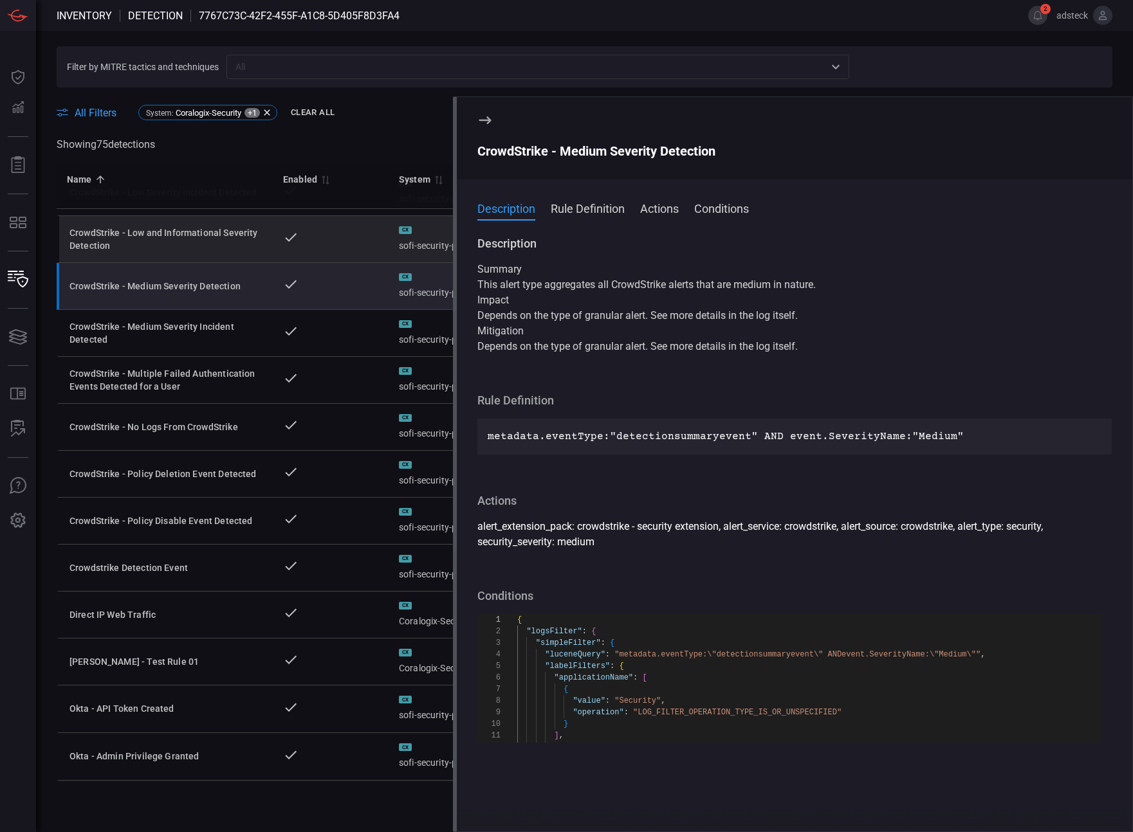
click at [334, 233] on td at bounding box center [331, 239] width 116 height 47
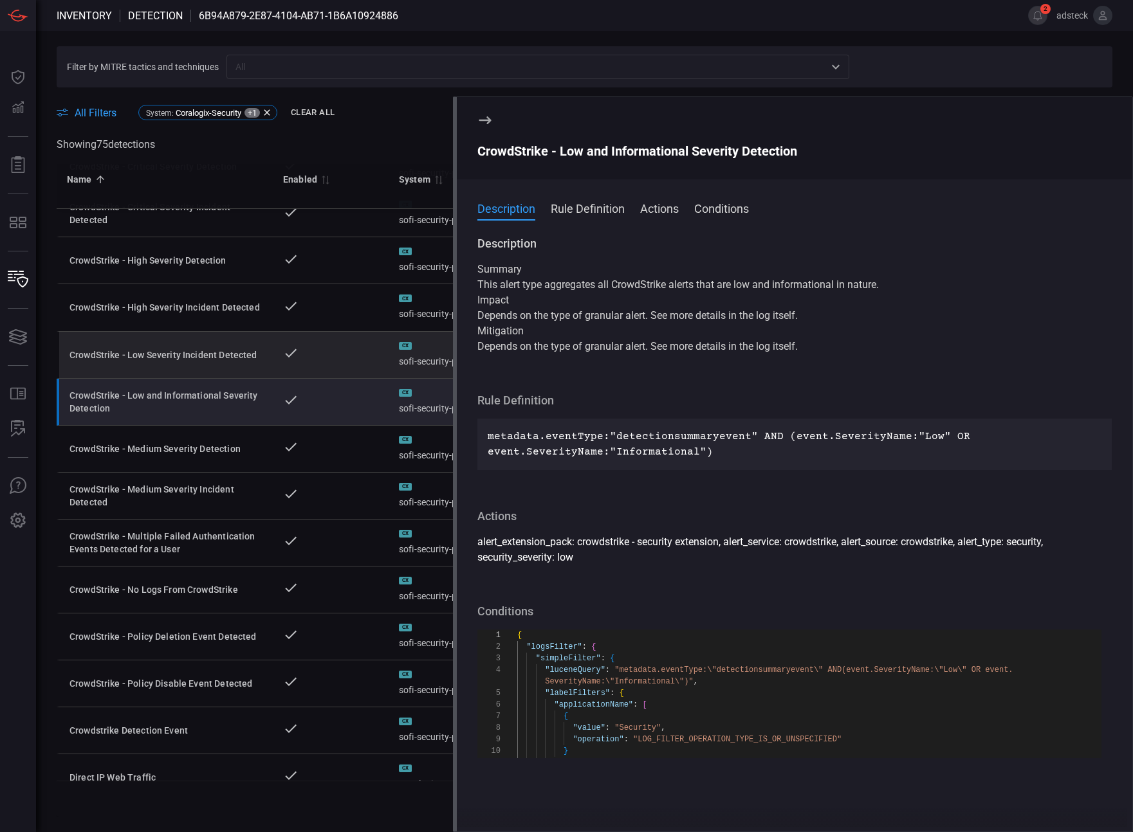
scroll to position [181, 0]
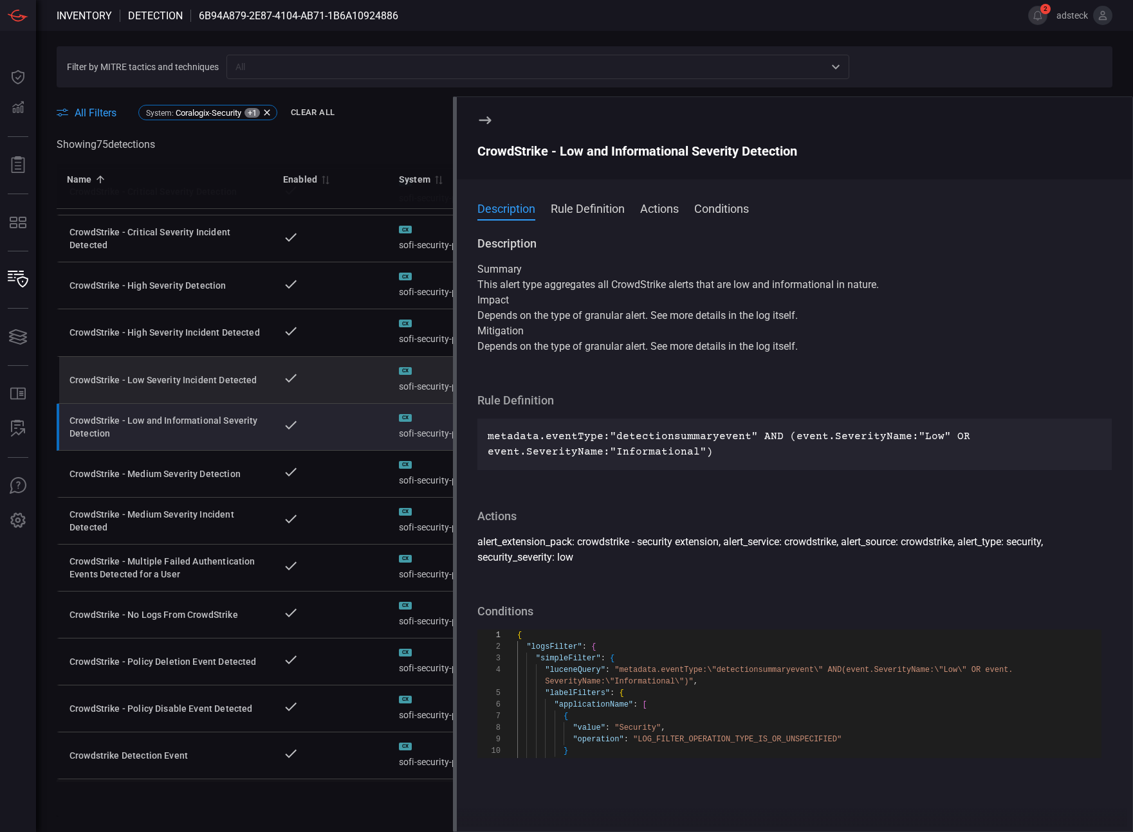
click at [327, 376] on td at bounding box center [331, 380] width 116 height 47
type textarea "{ "logsFilter": { "simpleFilter": { "luceneQuery": "metadata.eventType:\"Incide…"
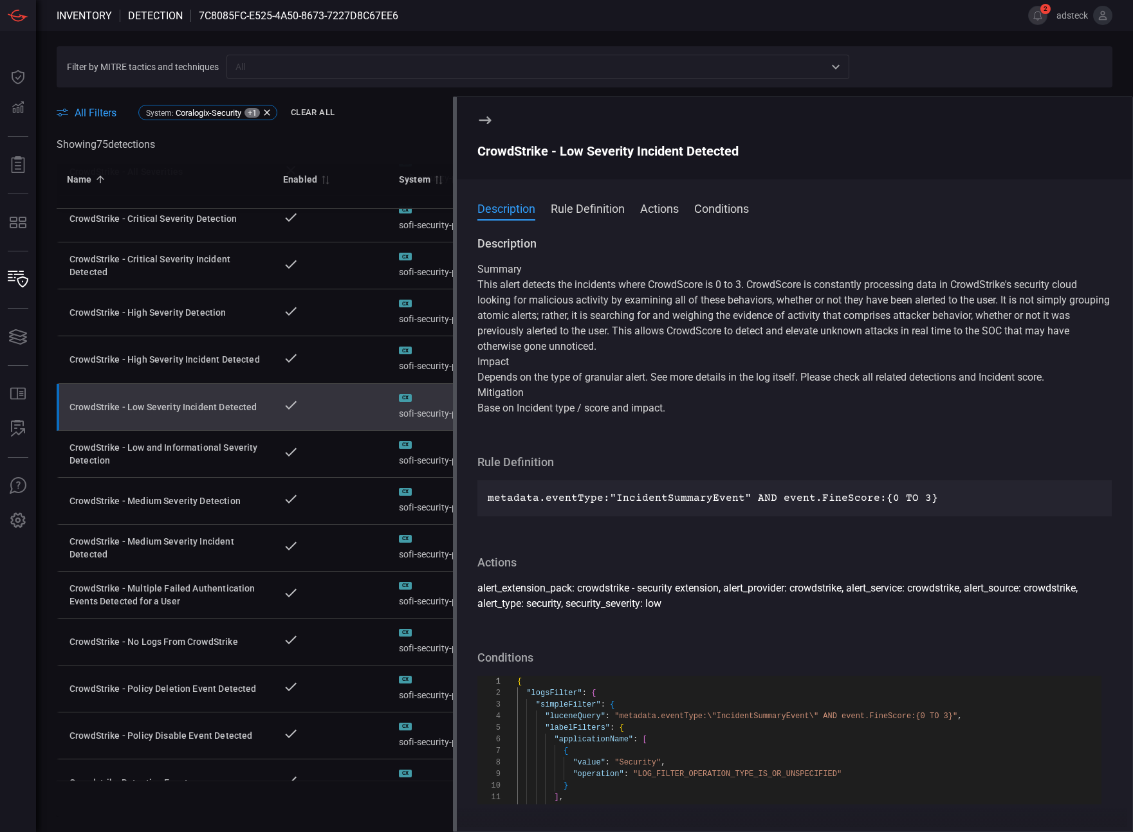
scroll to position [71, 0]
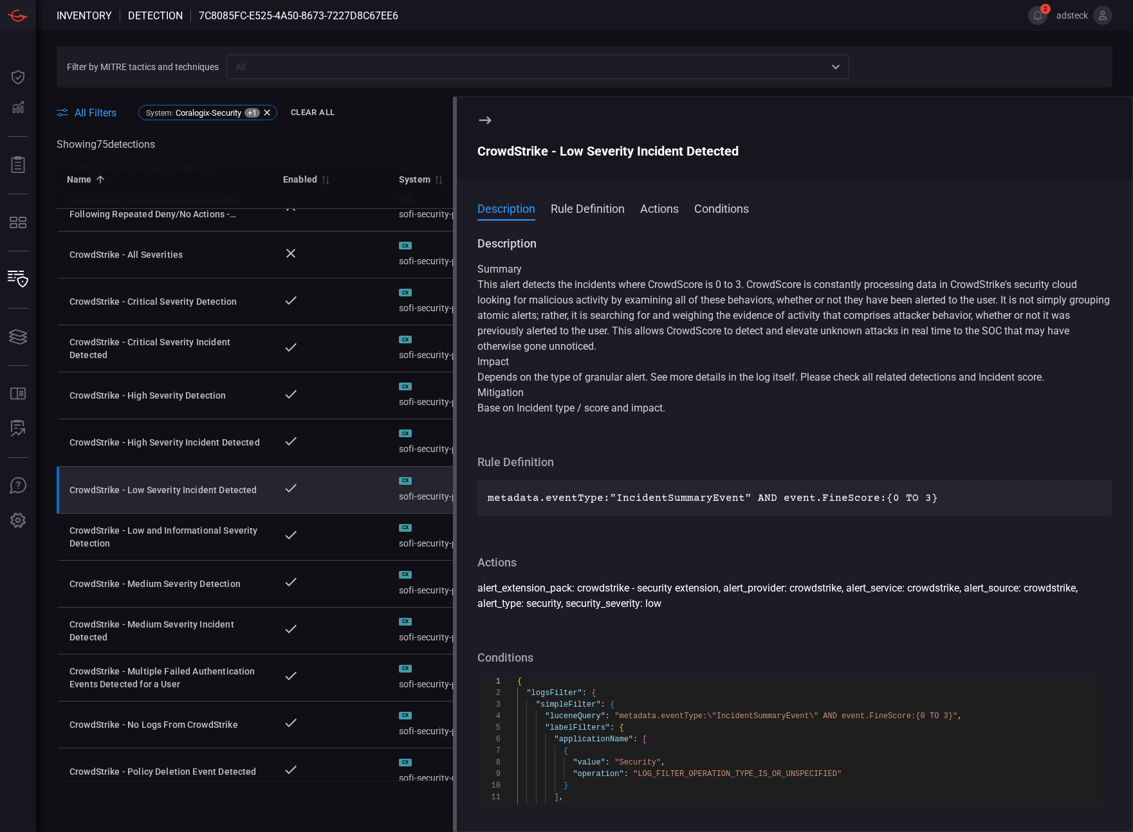
click at [487, 117] on icon at bounding box center [484, 120] width 15 height 15
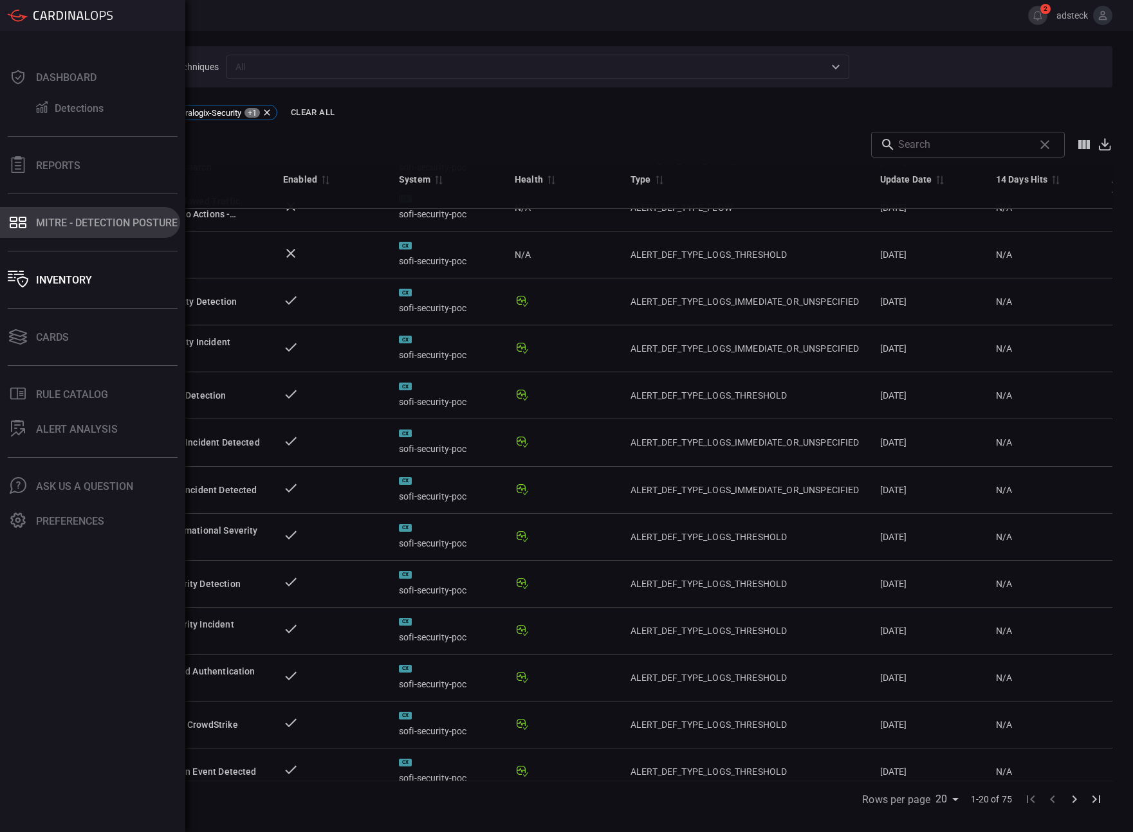
click at [58, 225] on div "MITRE - Detection Posture" at bounding box center [106, 223] width 141 height 12
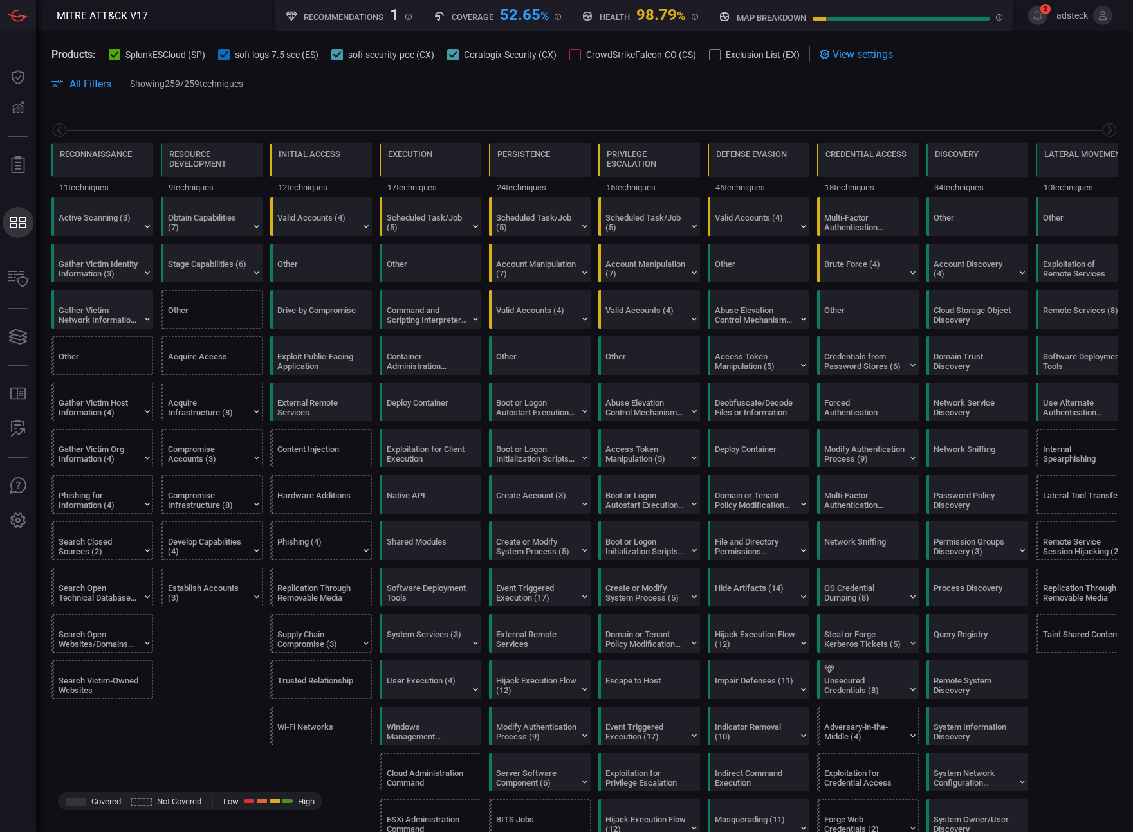
scroll to position [0, 168]
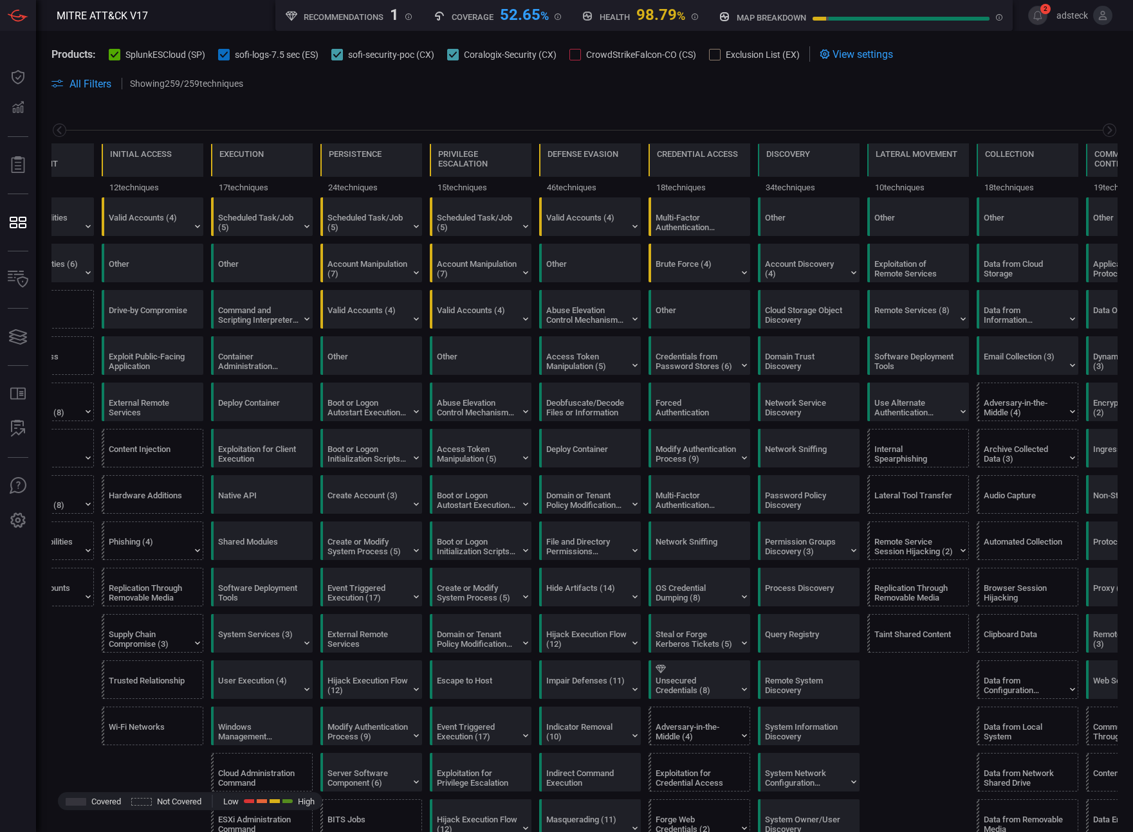
click at [119, 58] on icon at bounding box center [115, 55] width 8 height 8
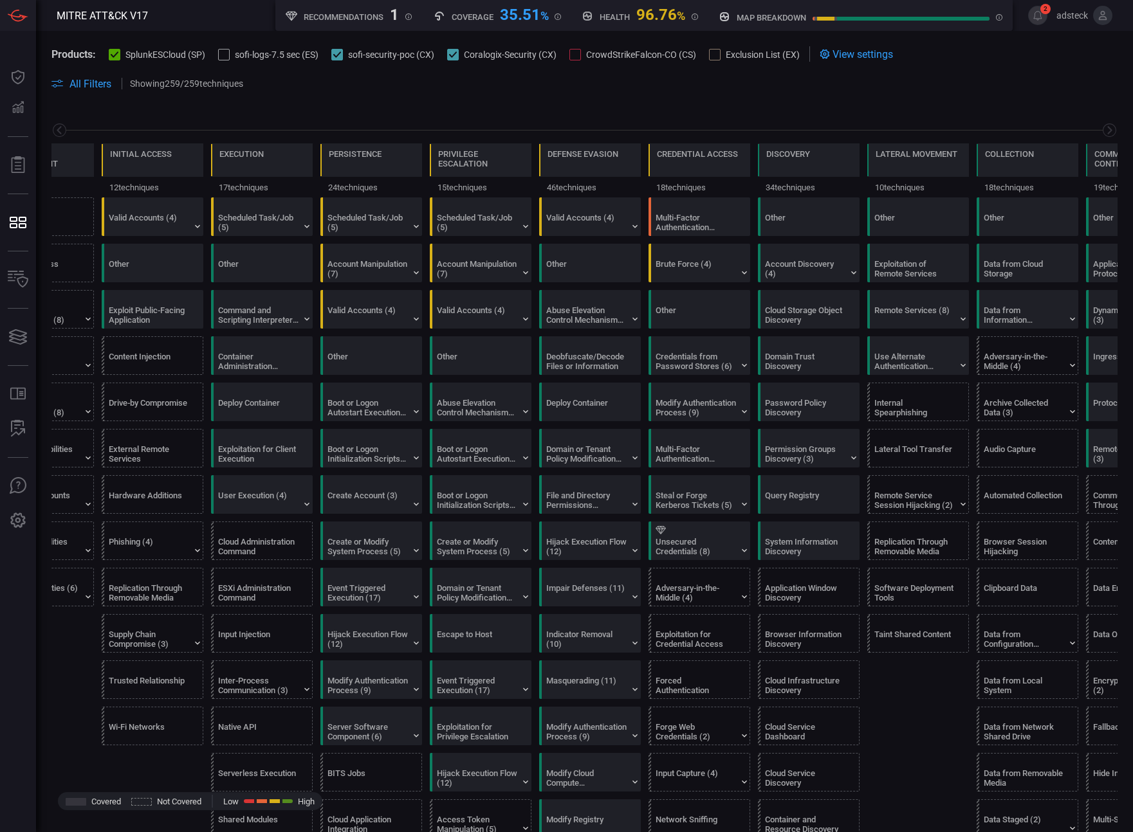
click at [114, 57] on icon at bounding box center [115, 55] width 8 height 8
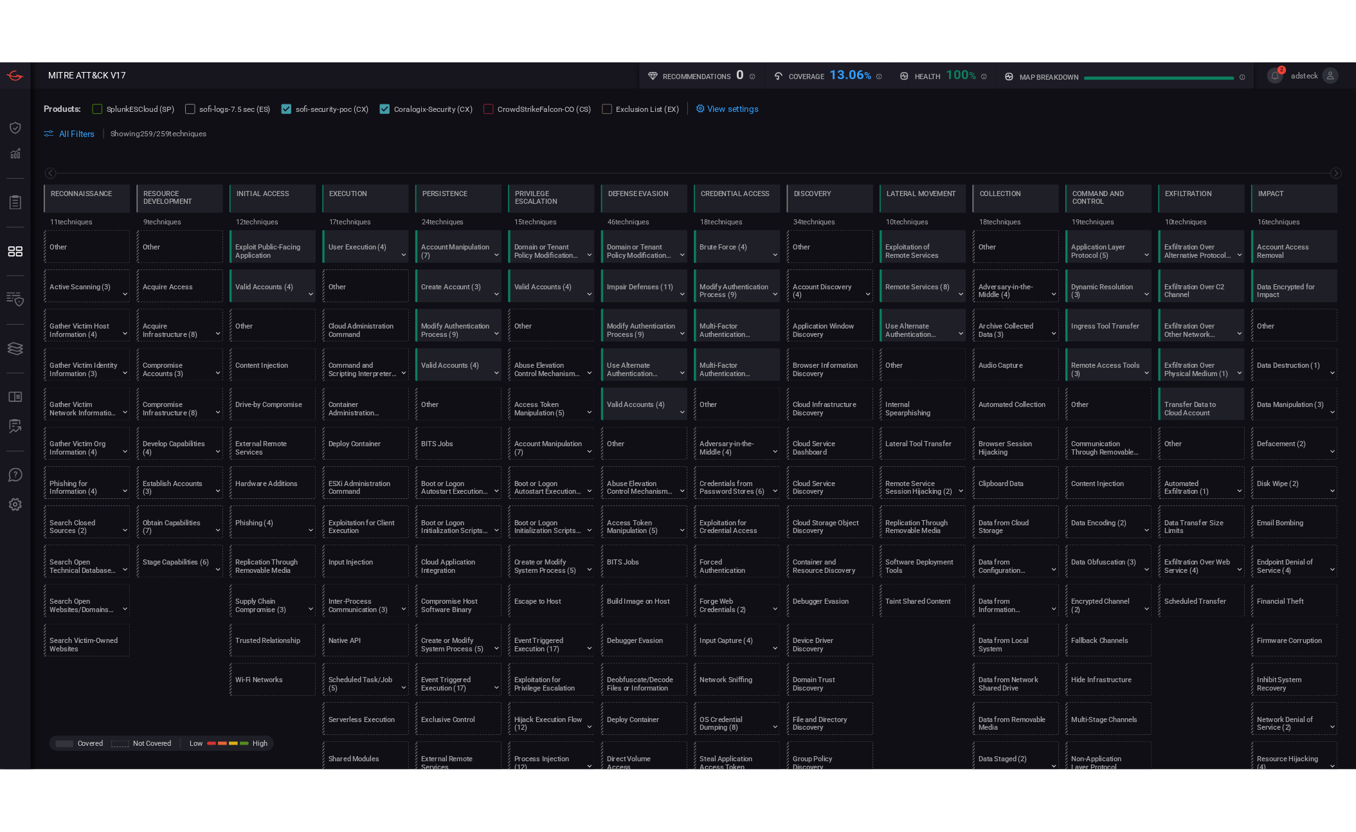
scroll to position [0, 0]
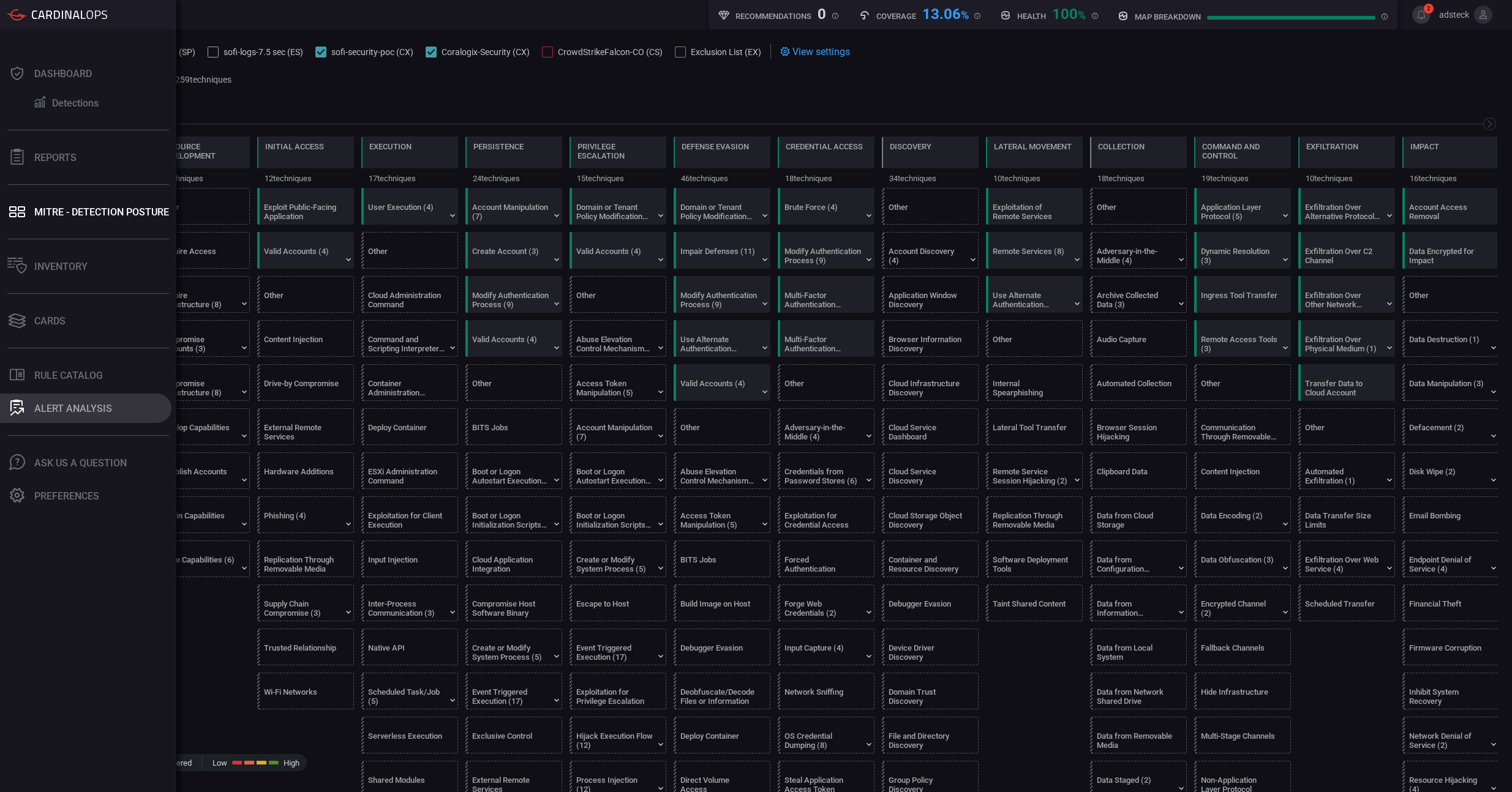
click at [56, 410] on div "ALERT ANALYSIS" at bounding box center [73, 408] width 78 height 11
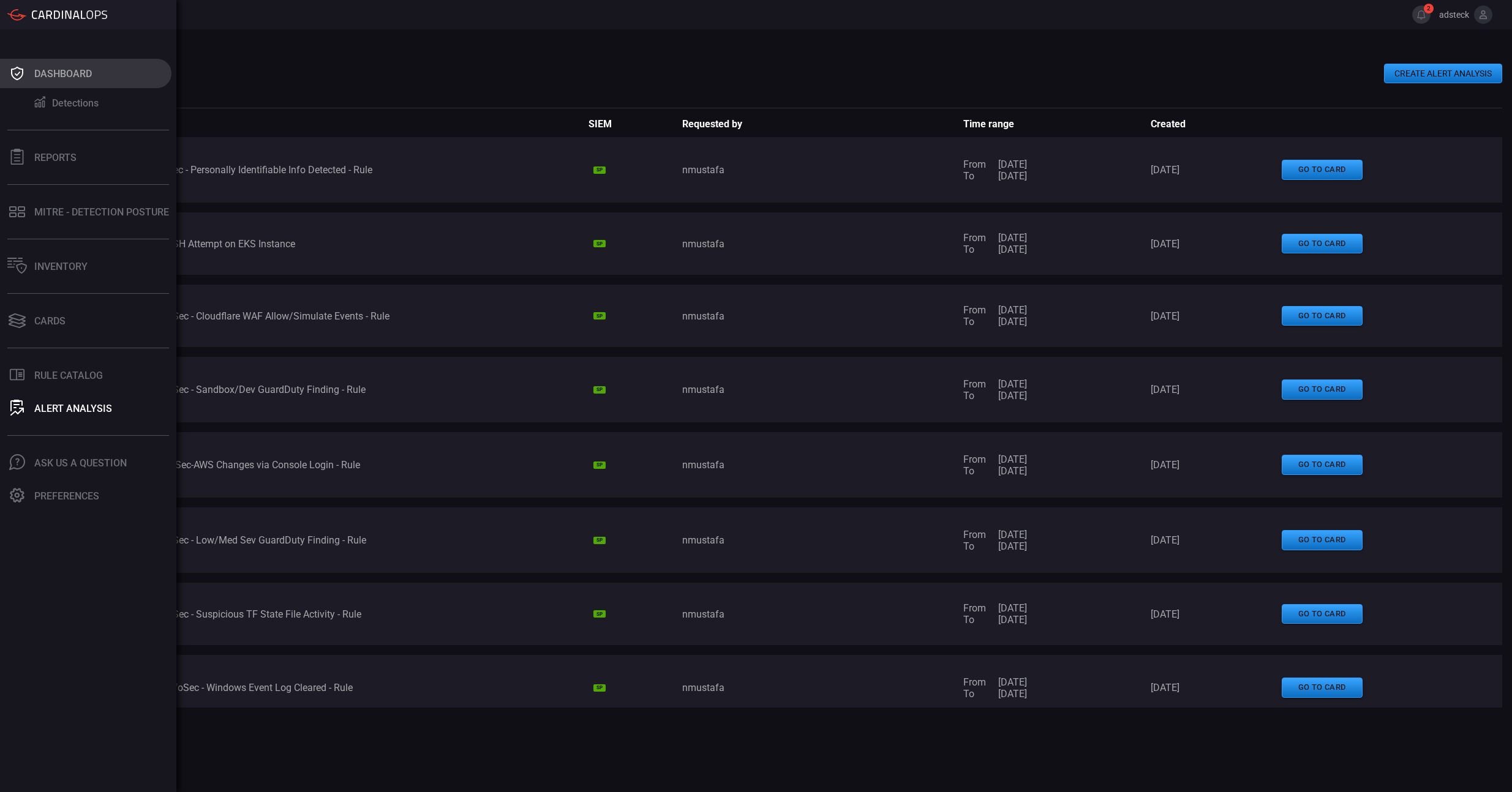
click at [17, 75] on icon at bounding box center [17, 73] width 20 height 17
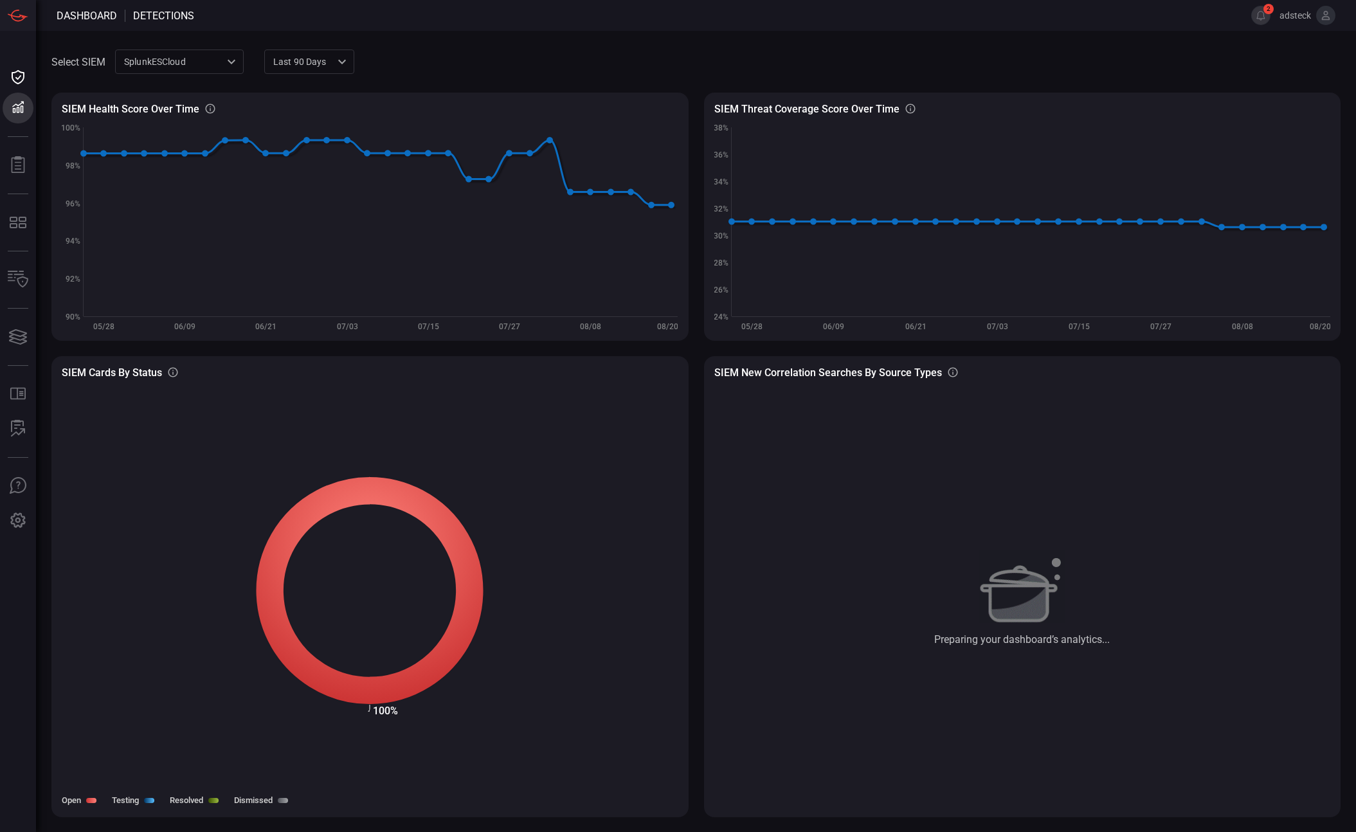
click at [210, 66] on div "SplunkESCloud 284da045-b783-48b9-b139-92ad06d89877 ​" at bounding box center [179, 62] width 129 height 24
click at [188, 131] on div "sofi-security-poc" at bounding box center [160, 132] width 69 height 14
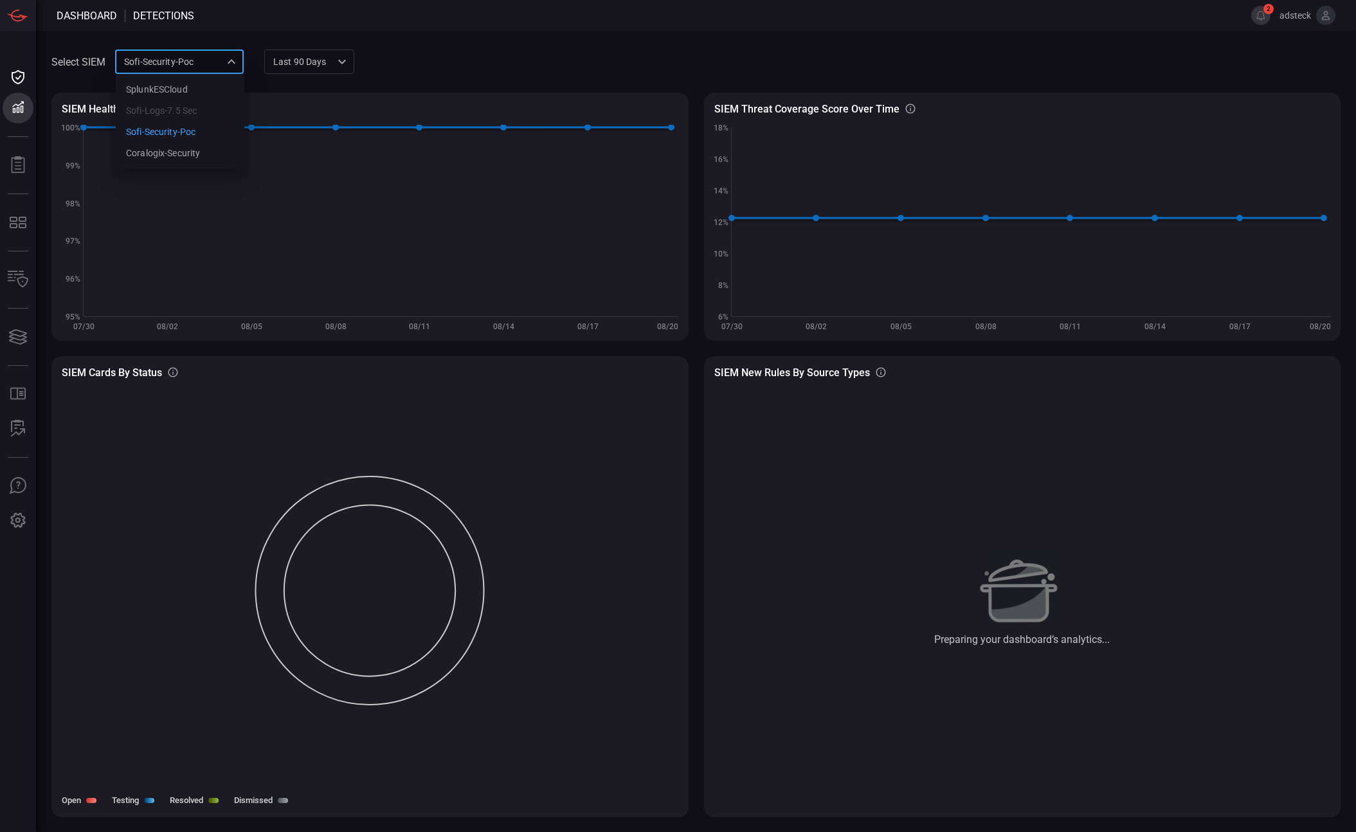
click at [205, 59] on div "sofi-security-poc ad0207b3-4ff7-496c-a223-2f89b986d557 SplunkESCloud sofi-logs-…" at bounding box center [179, 62] width 129 height 24
click at [179, 154] on div "Coralogix-Security" at bounding box center [163, 154] width 74 height 14
type input "574692ce-3234-412e-986e-26ea7a3f0641"
